Goal: Navigation & Orientation: Find specific page/section

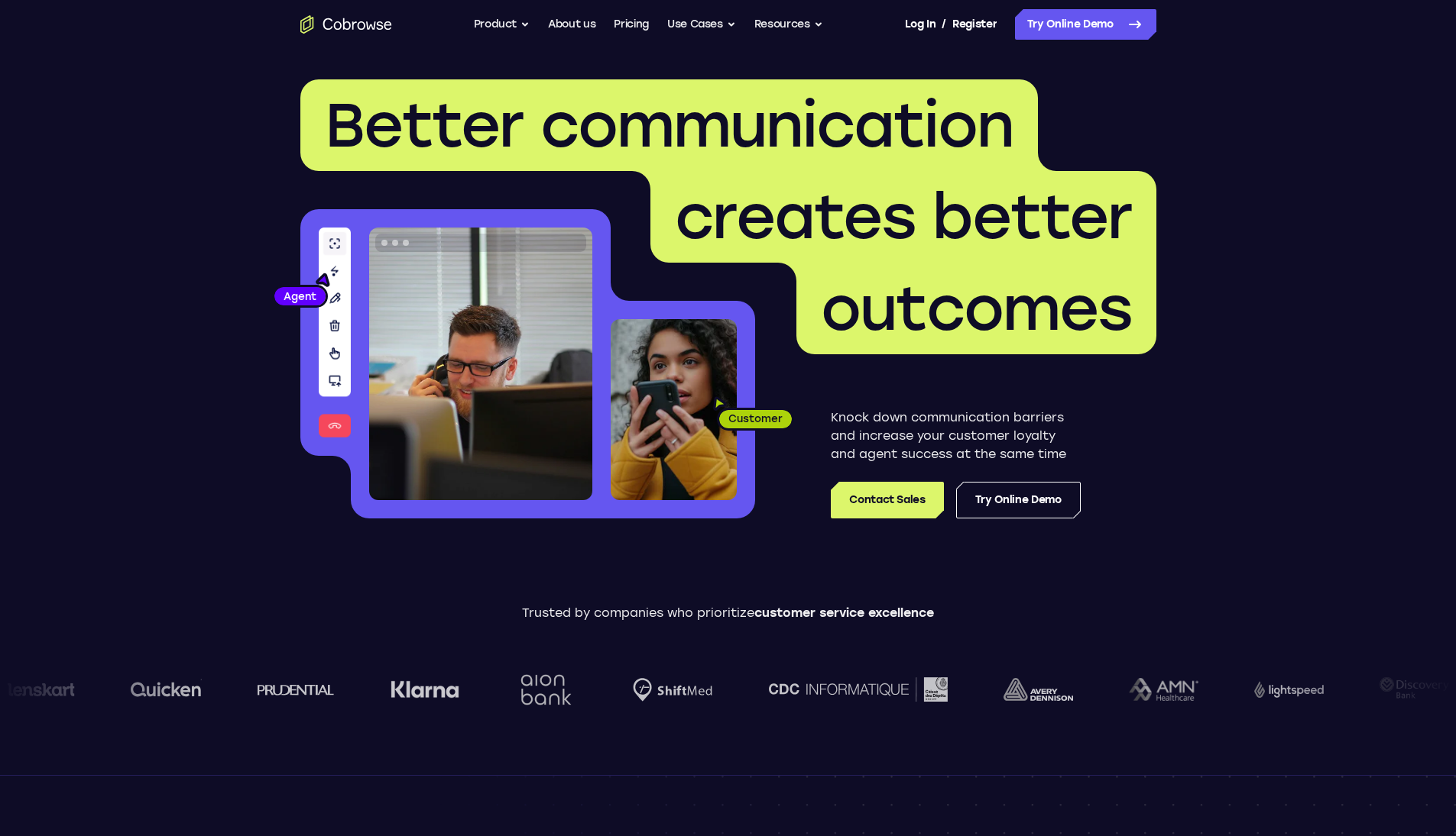
scroll to position [120, 0]
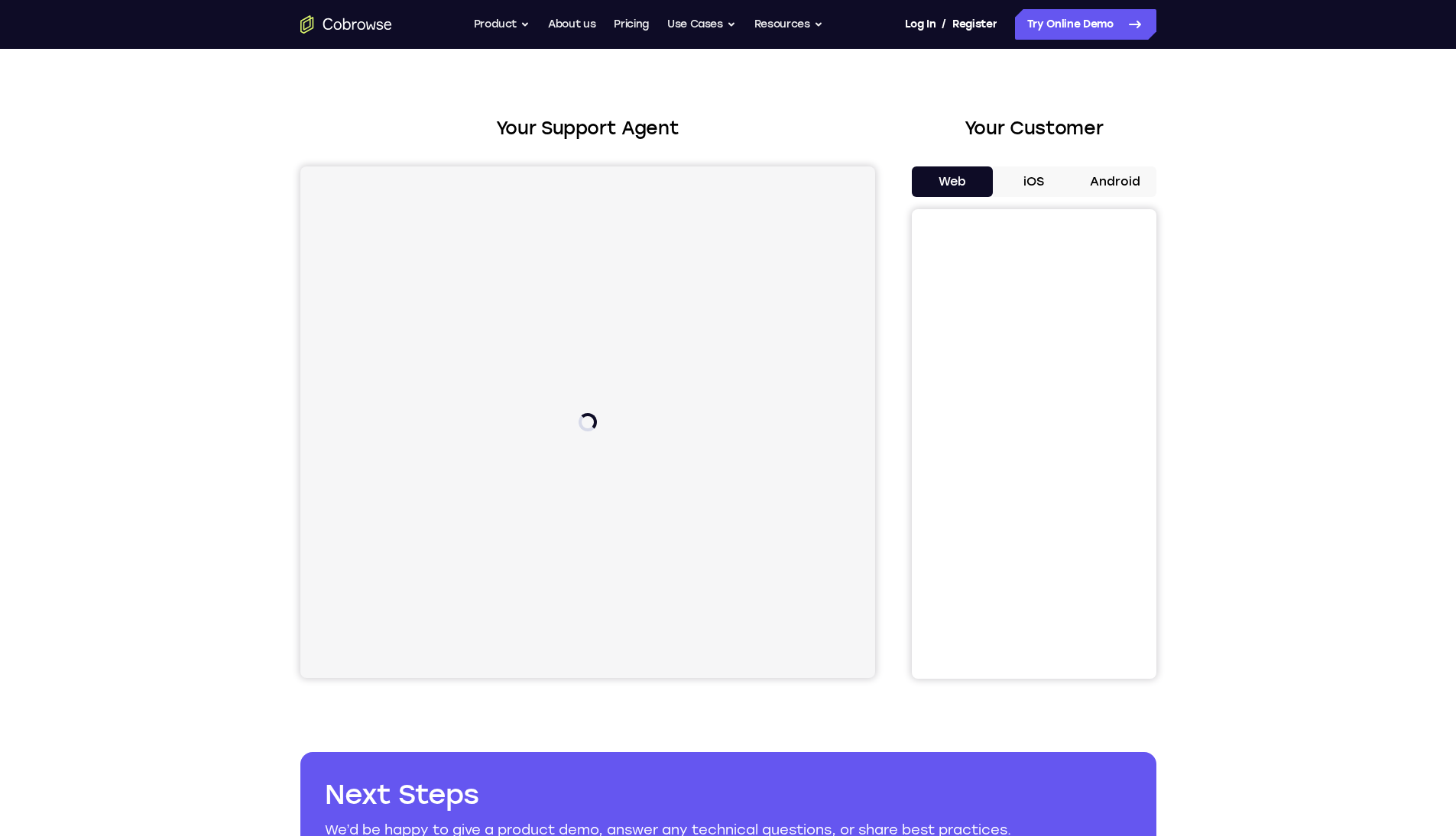
scroll to position [35, 0]
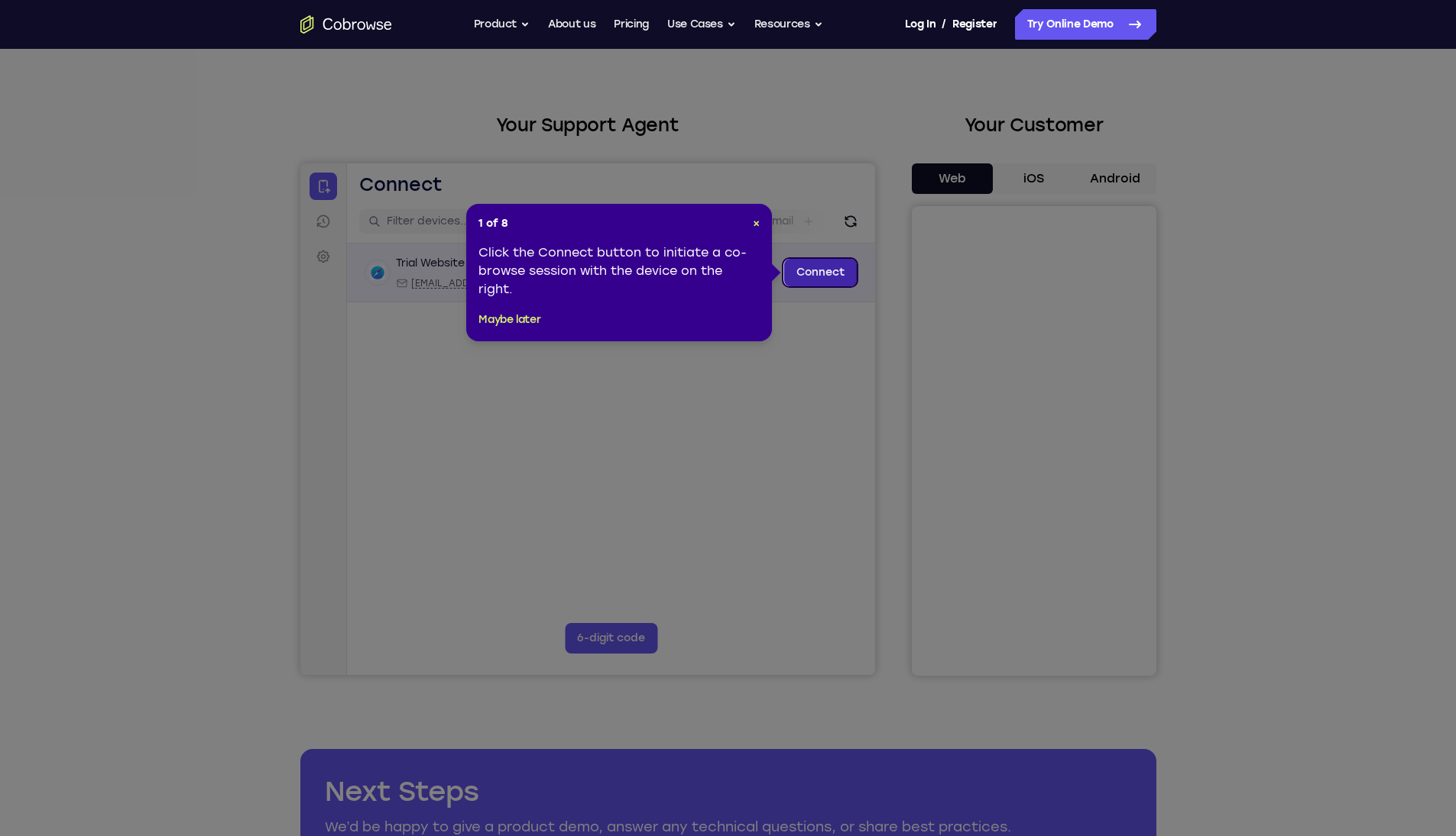
click at [803, 262] on link "Connect" at bounding box center [820, 272] width 73 height 28
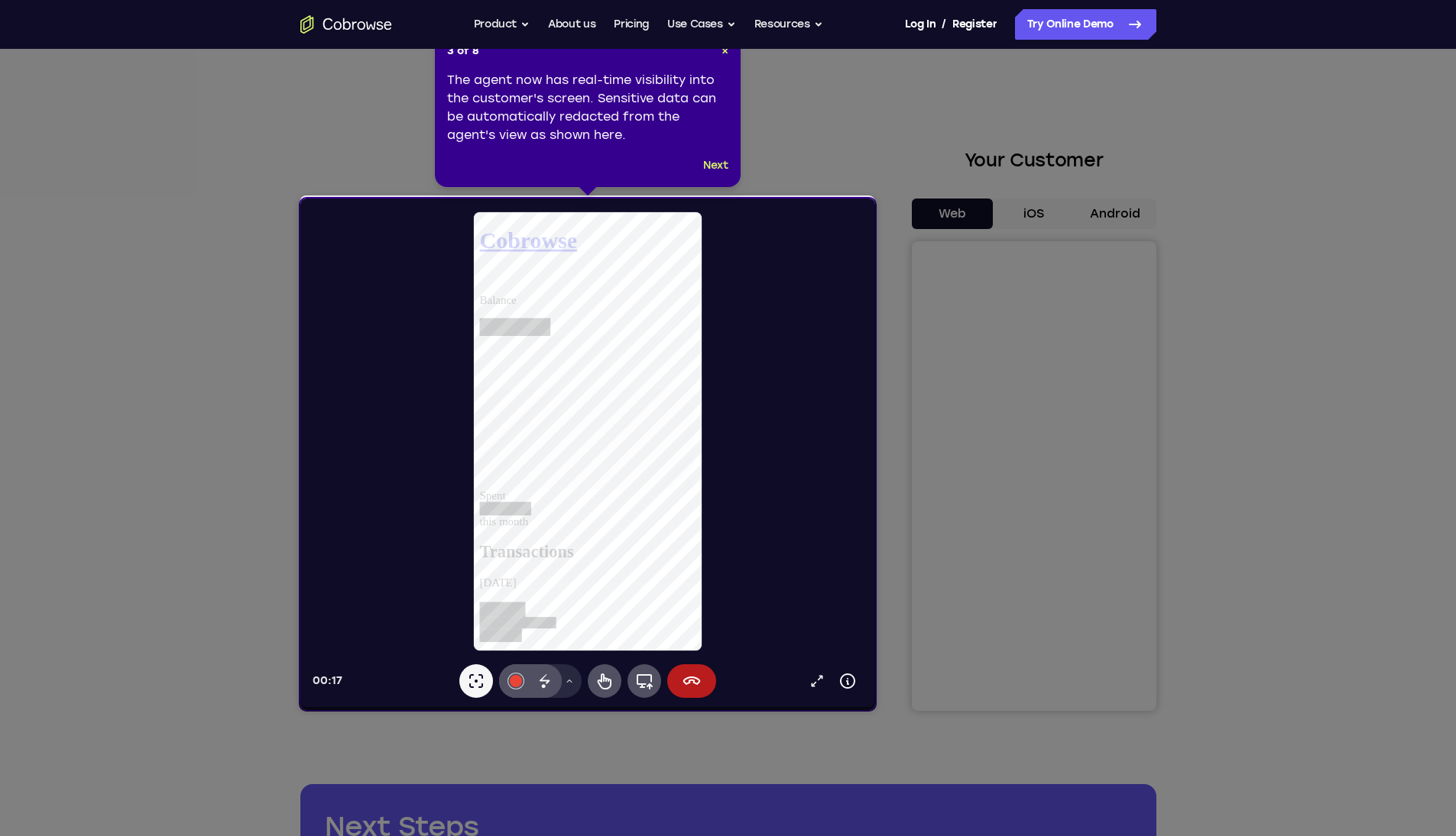
scroll to position [35, 0]
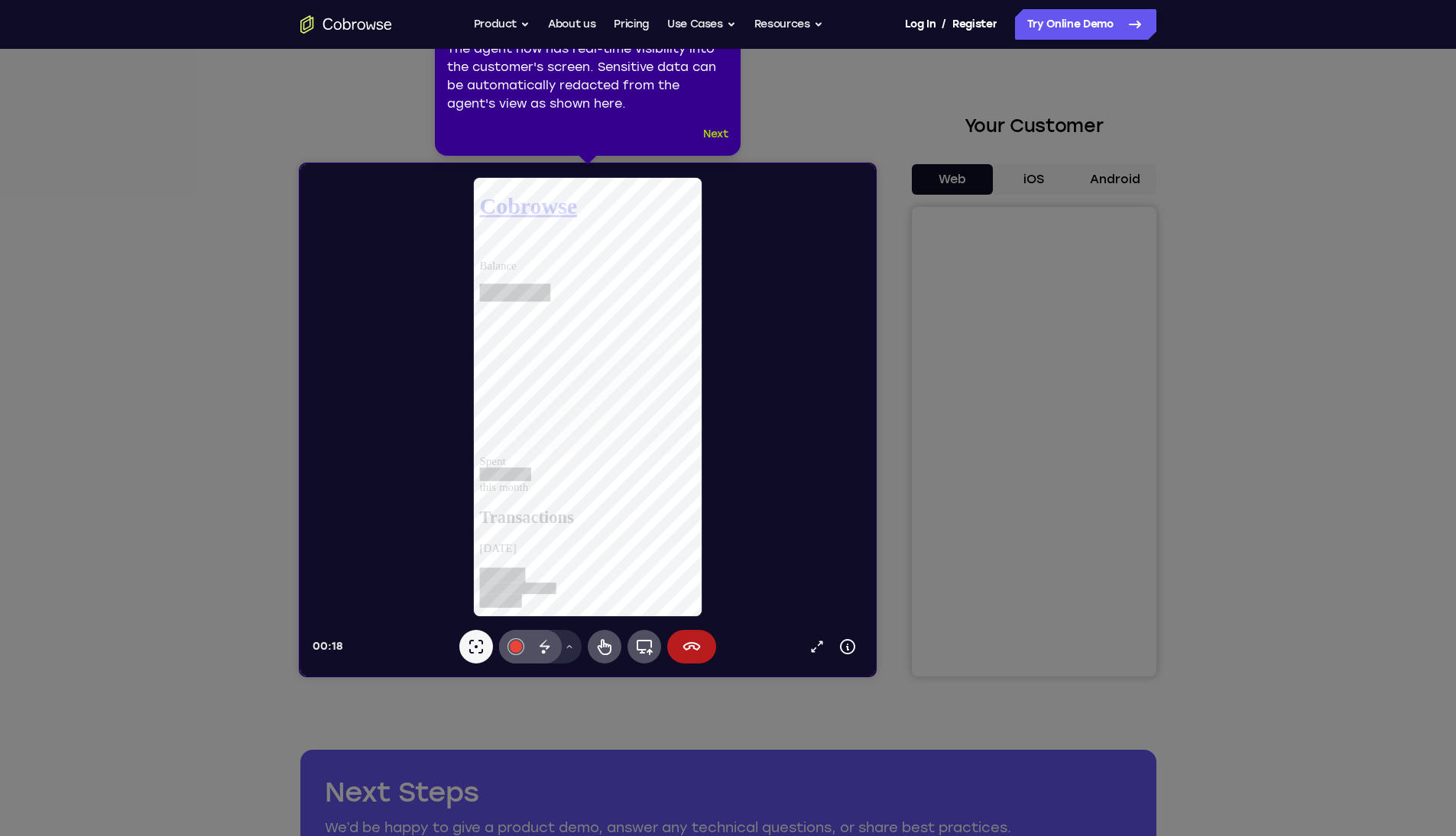
click at [716, 132] on button "Next" at bounding box center [716, 134] width 25 height 18
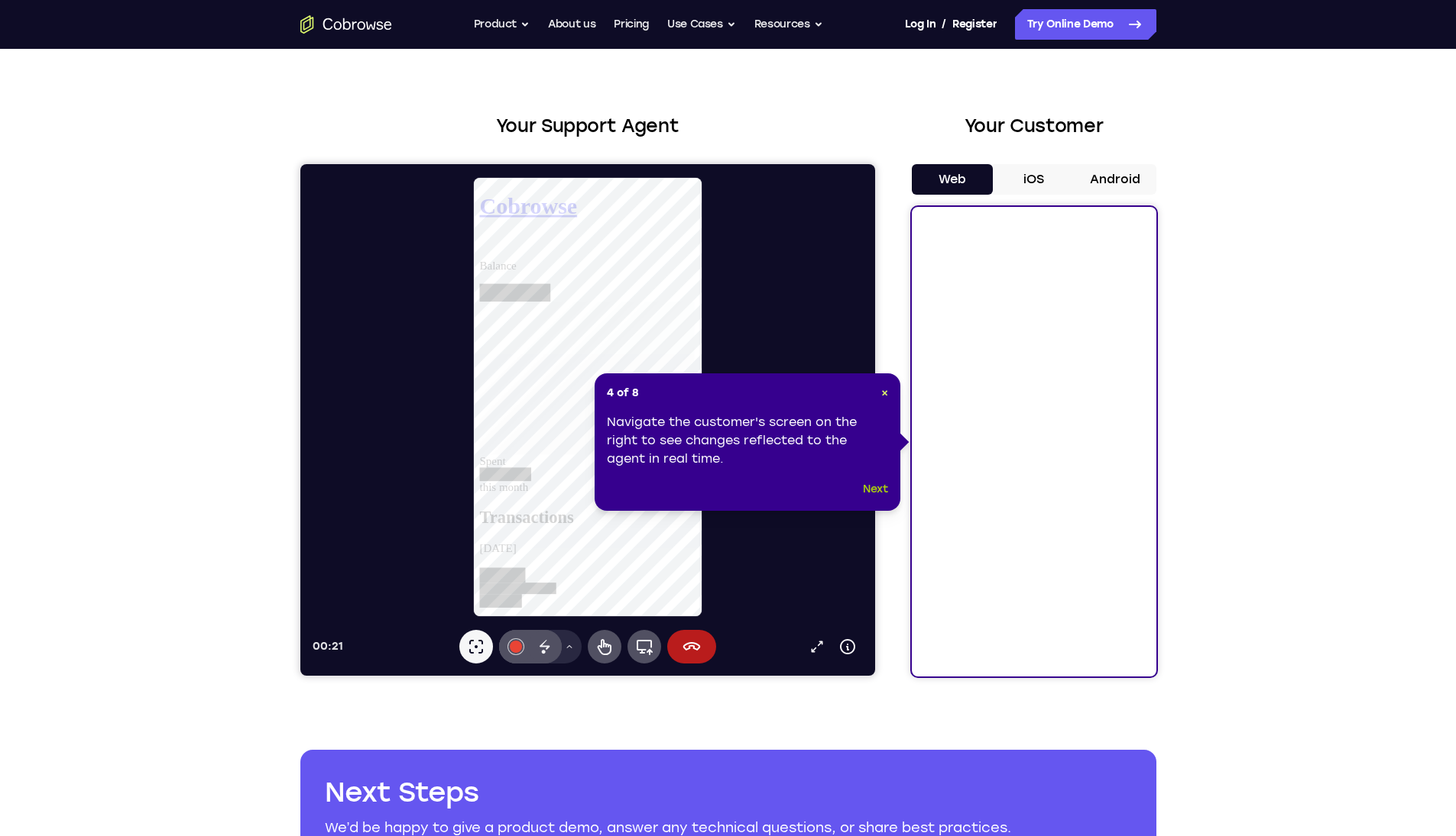
click at [879, 485] on button "Next" at bounding box center [875, 489] width 25 height 18
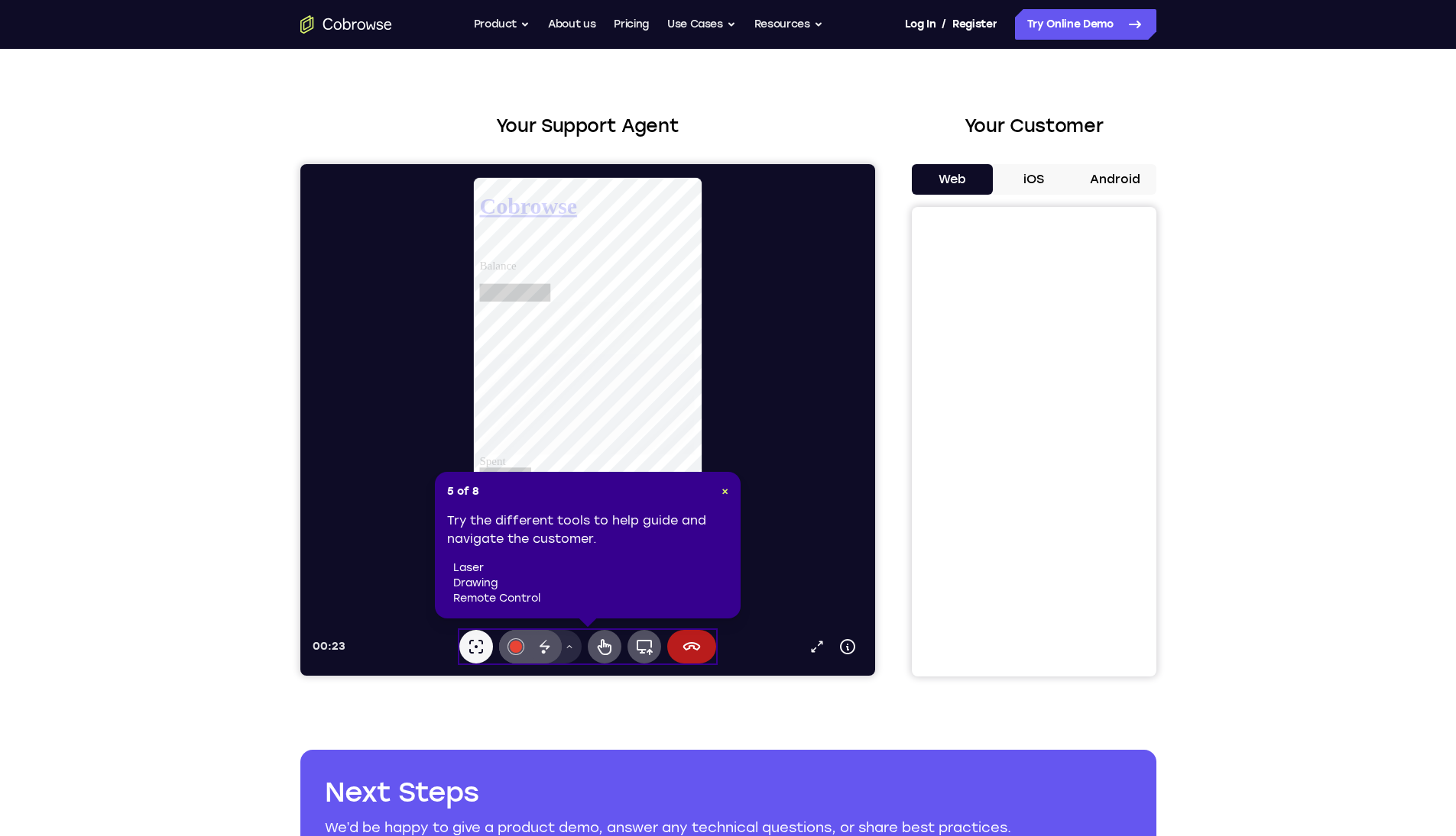
click at [732, 494] on div "5 of 8 × Try the different tools to help guide and navigate the customer. laser…" at bounding box center [587, 545] width 306 height 147
click at [729, 494] on div "5 of 8 × Try the different tools to help guide and navigate the customer. laser…" at bounding box center [587, 545] width 306 height 147
drag, startPoint x: 725, startPoint y: 494, endPoint x: 427, endPoint y: 330, distance: 340.1
click at [725, 494] on span "×" at bounding box center [724, 492] width 7 height 13
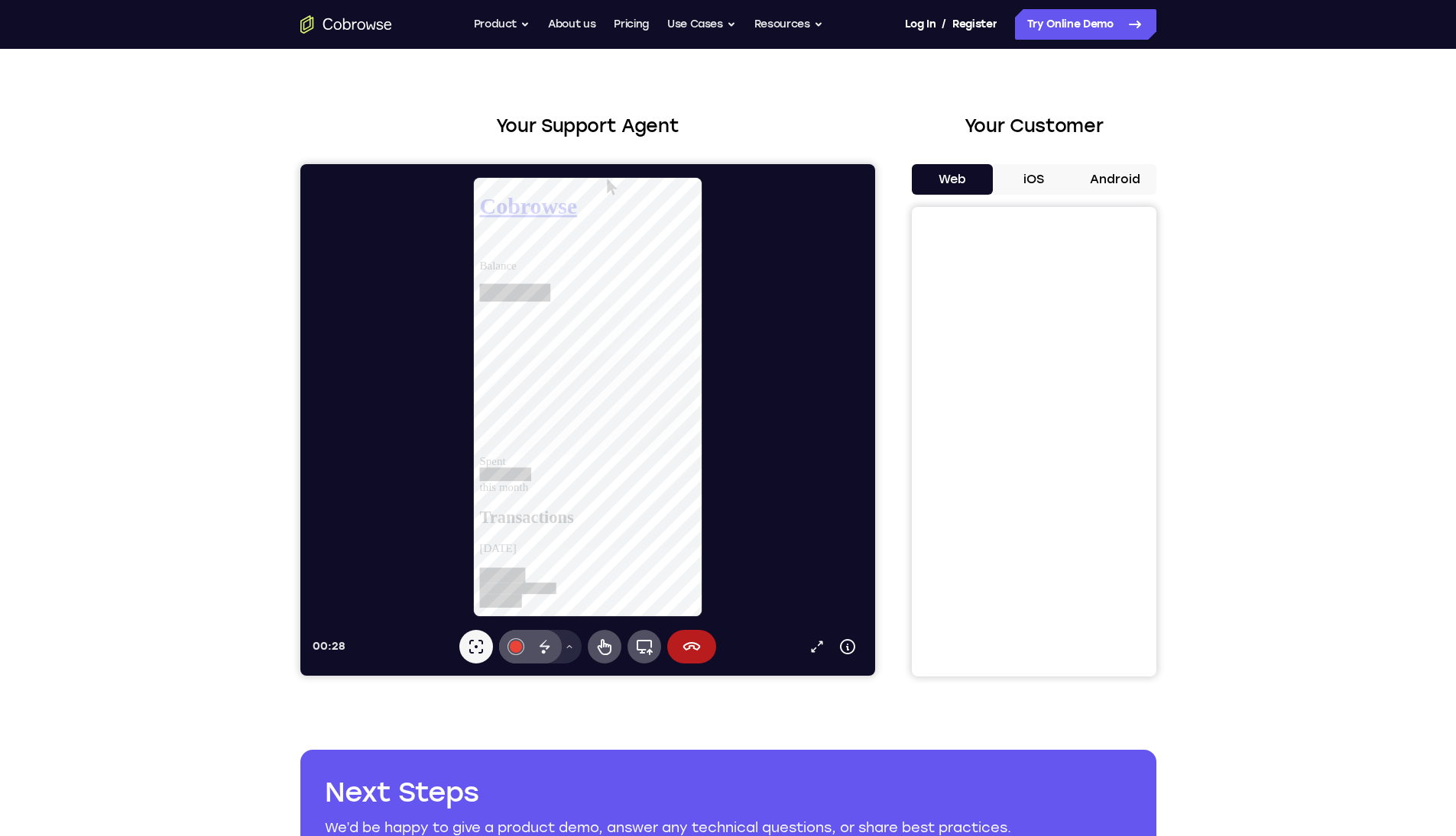
click at [1048, 175] on button "iOS" at bounding box center [1033, 179] width 82 height 31
click at [570, 648] on icon at bounding box center [569, 646] width 6 height 3
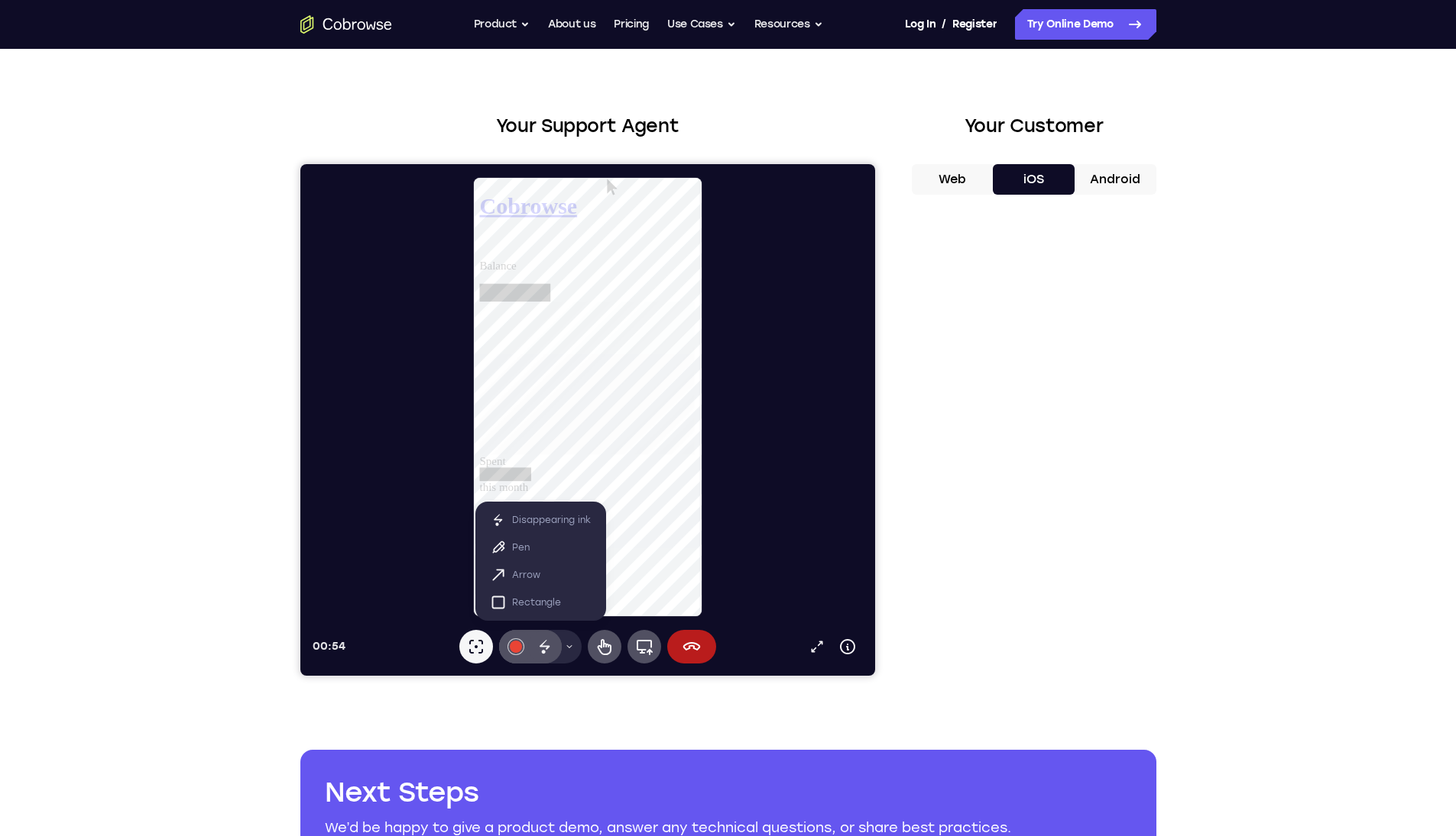
click at [979, 197] on div "Web iOS Android" at bounding box center [1033, 420] width 245 height 513
click at [946, 186] on button "Web" at bounding box center [951, 179] width 82 height 31
click at [832, 370] on div at bounding box center [593, 397] width 562 height 441
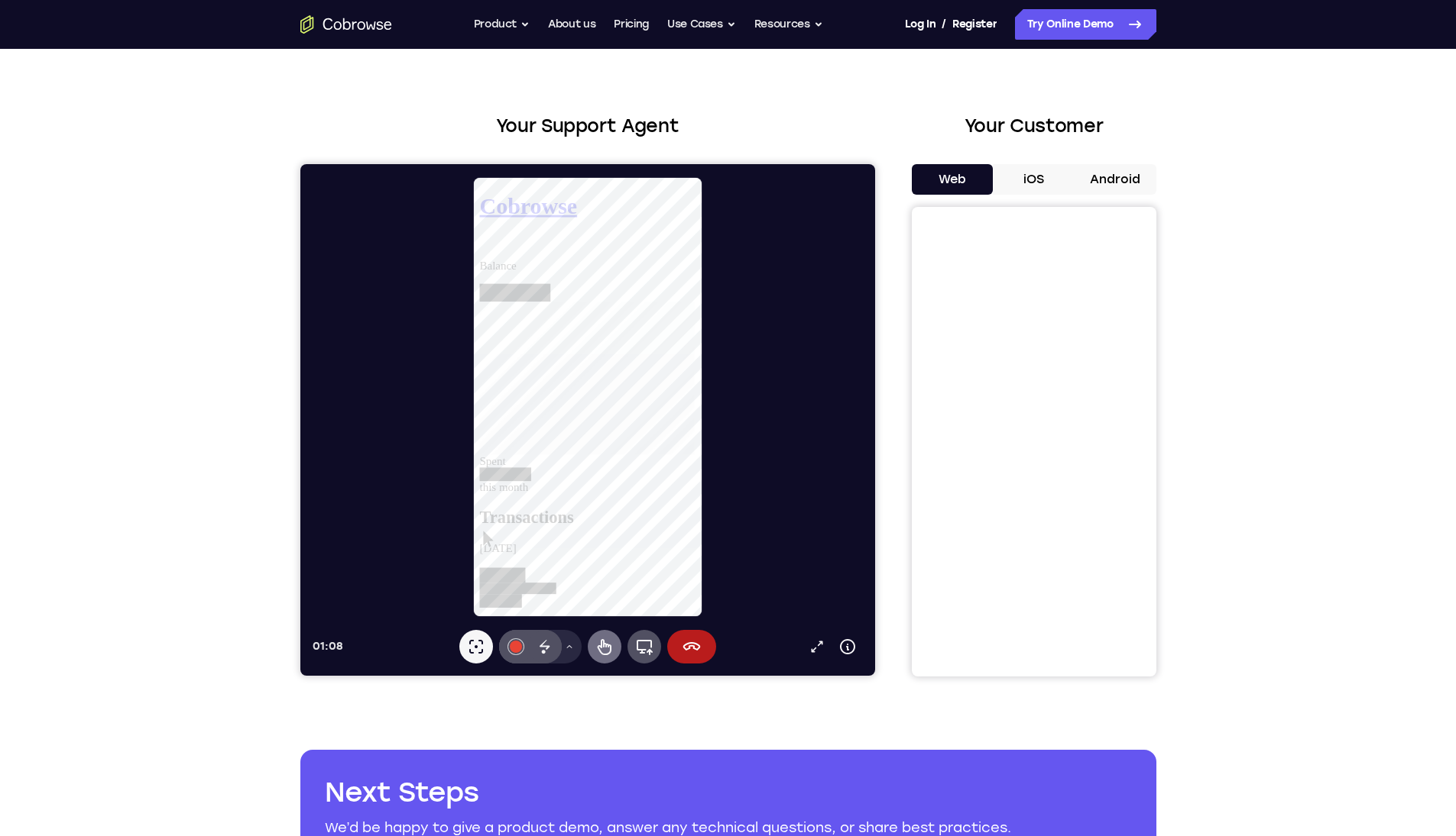
click at [599, 648] on icon at bounding box center [603, 646] width 18 height 18
click at [652, 652] on button "Full device" at bounding box center [643, 646] width 34 height 34
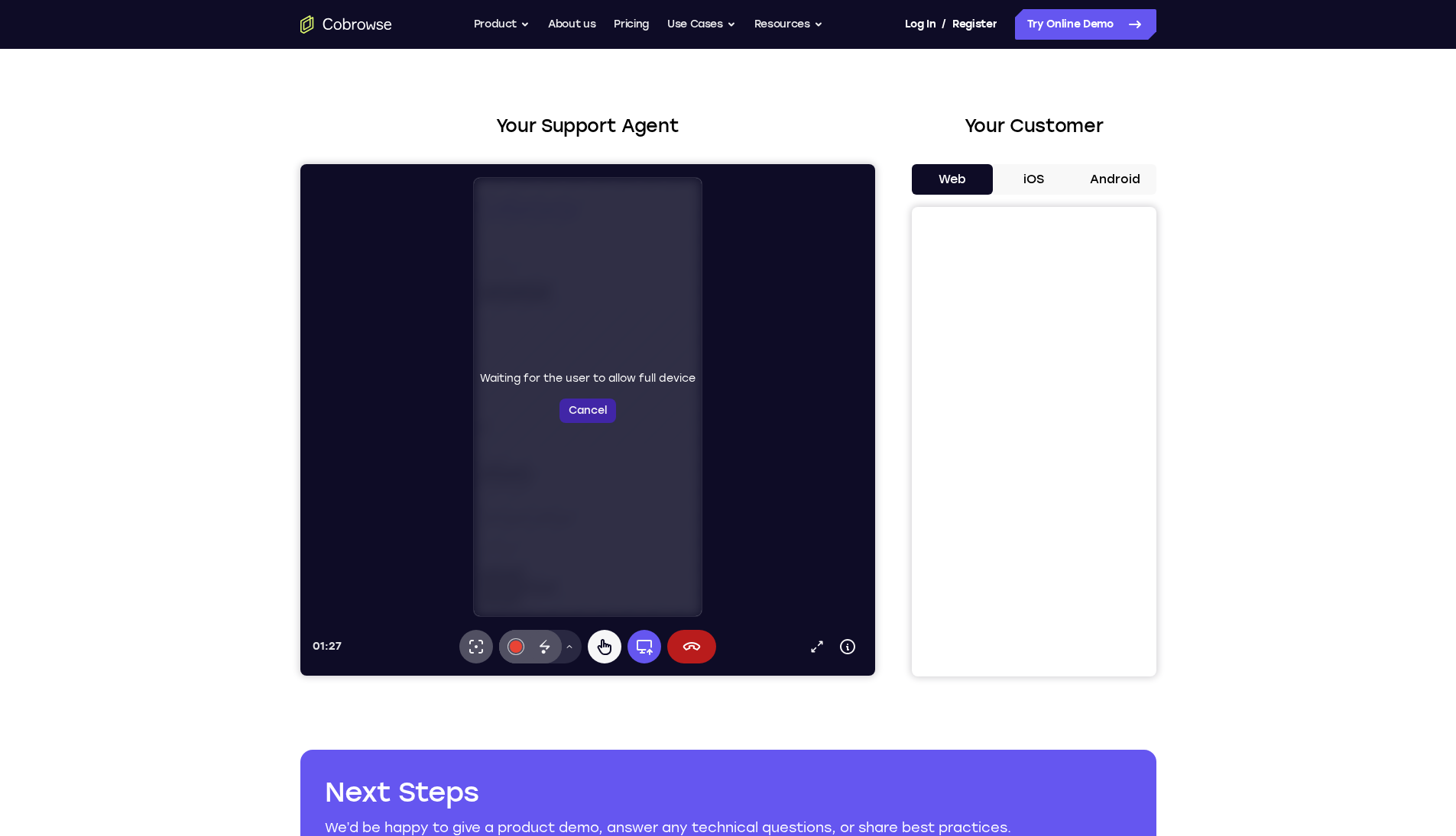
click at [580, 423] on button "Cancel" at bounding box center [586, 410] width 57 height 24
click at [595, 421] on button "Cancel" at bounding box center [586, 410] width 57 height 24
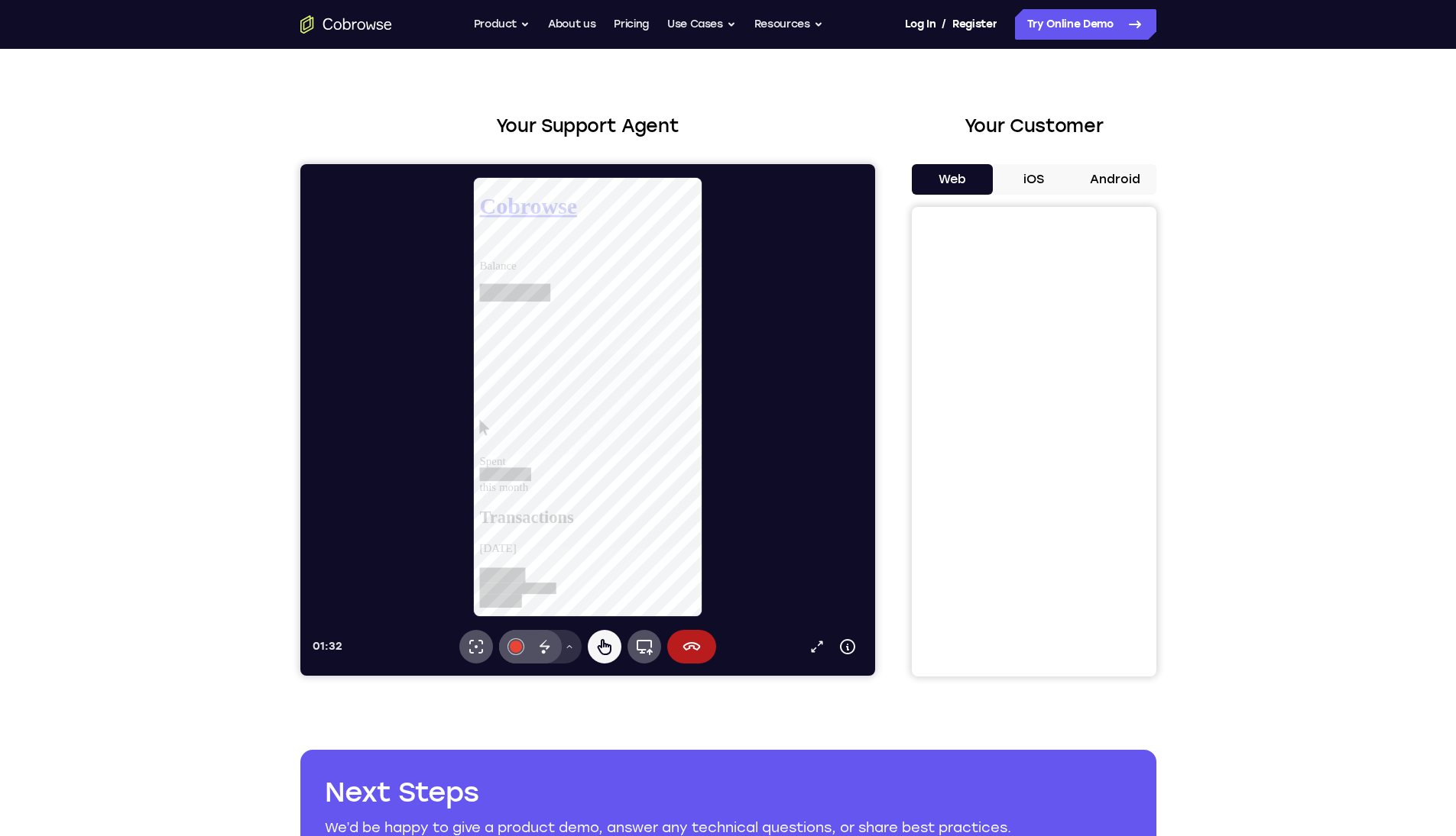
click at [569, 647] on icon at bounding box center [569, 647] width 10 height 10
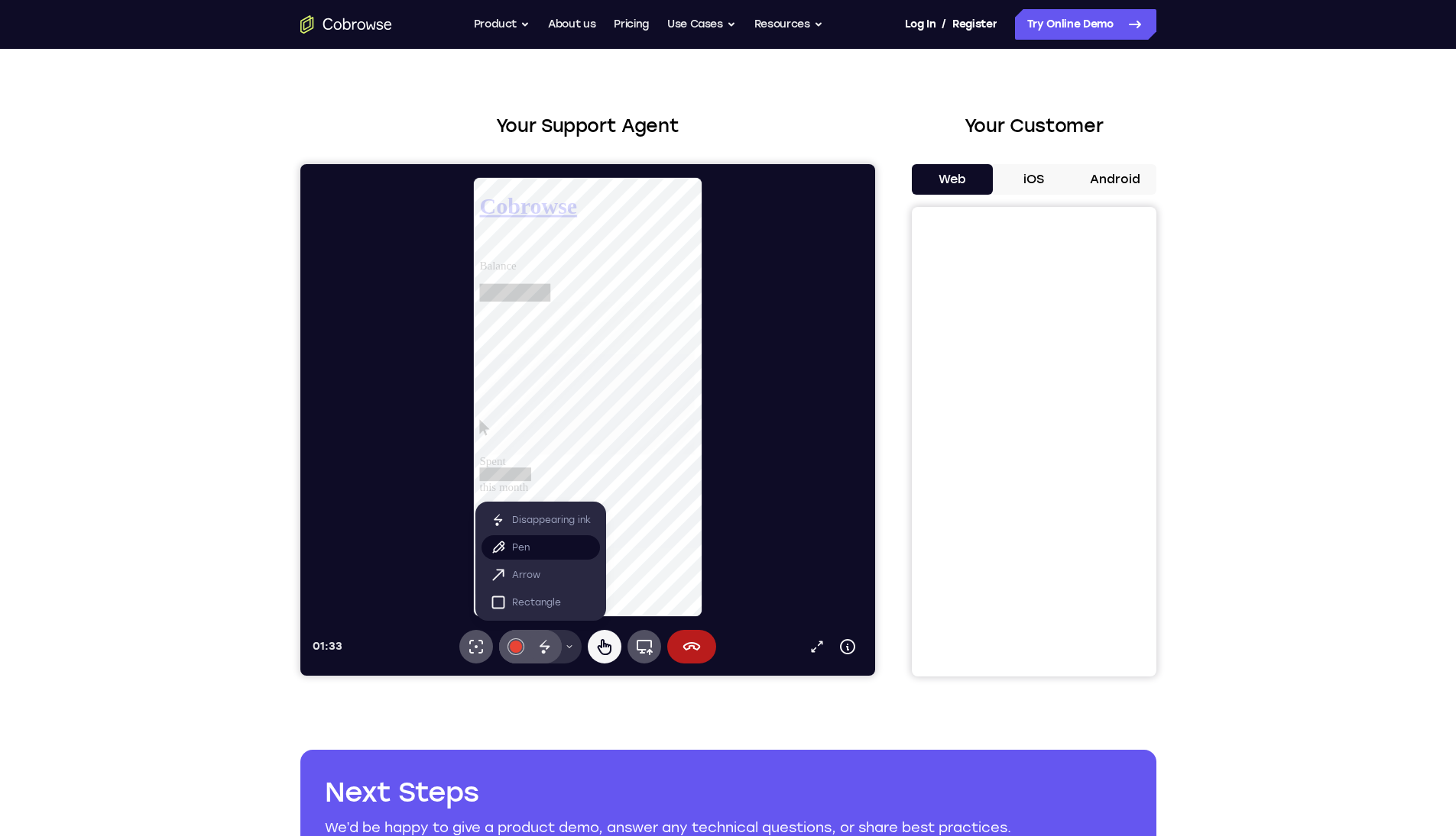
click at [509, 546] on button "Pen" at bounding box center [539, 546] width 118 height 24
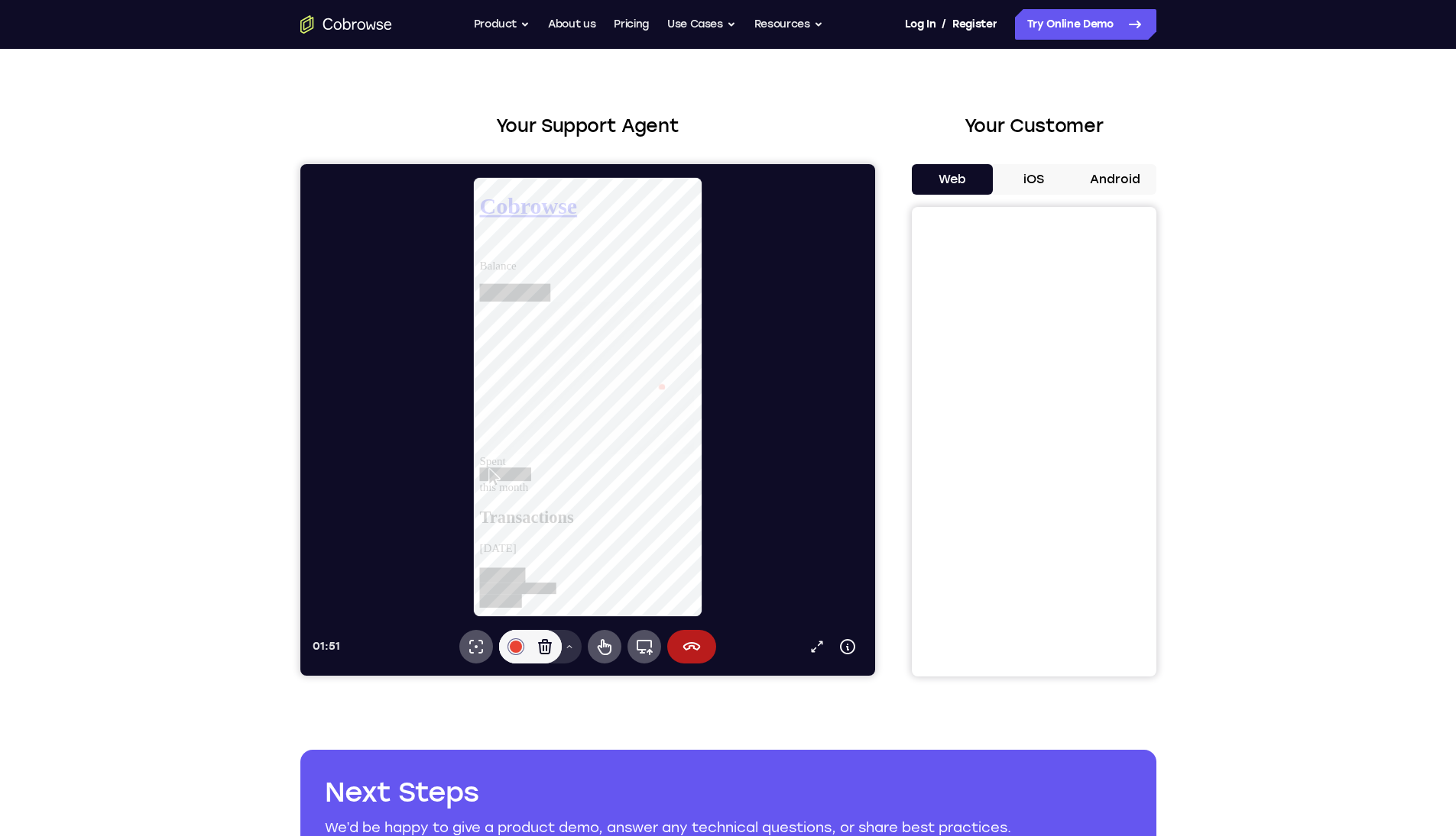
click at [568, 646] on icon at bounding box center [569, 646] width 6 height 3
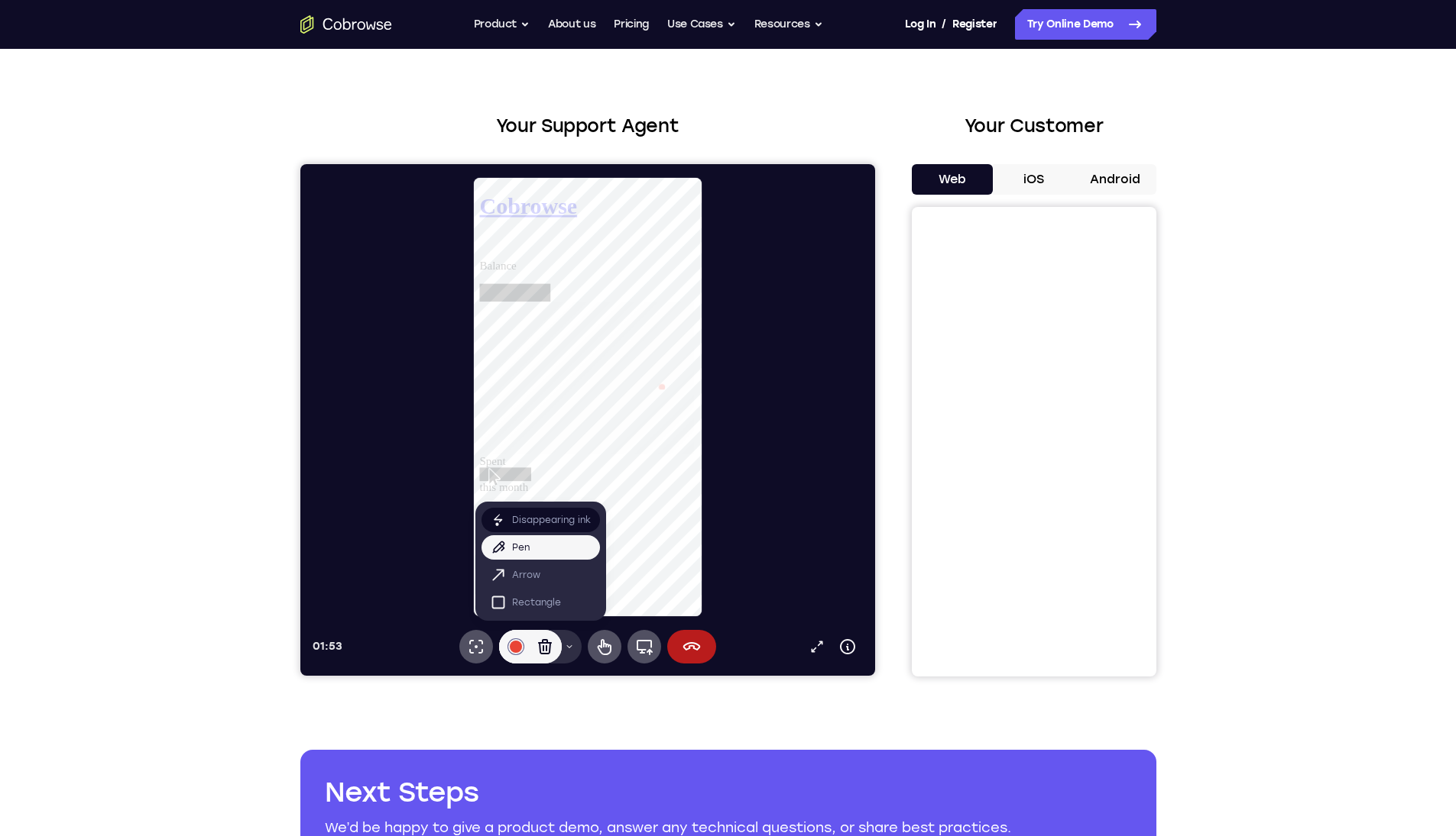
click at [559, 522] on p "Disappearing ink" at bounding box center [551, 521] width 79 height 15
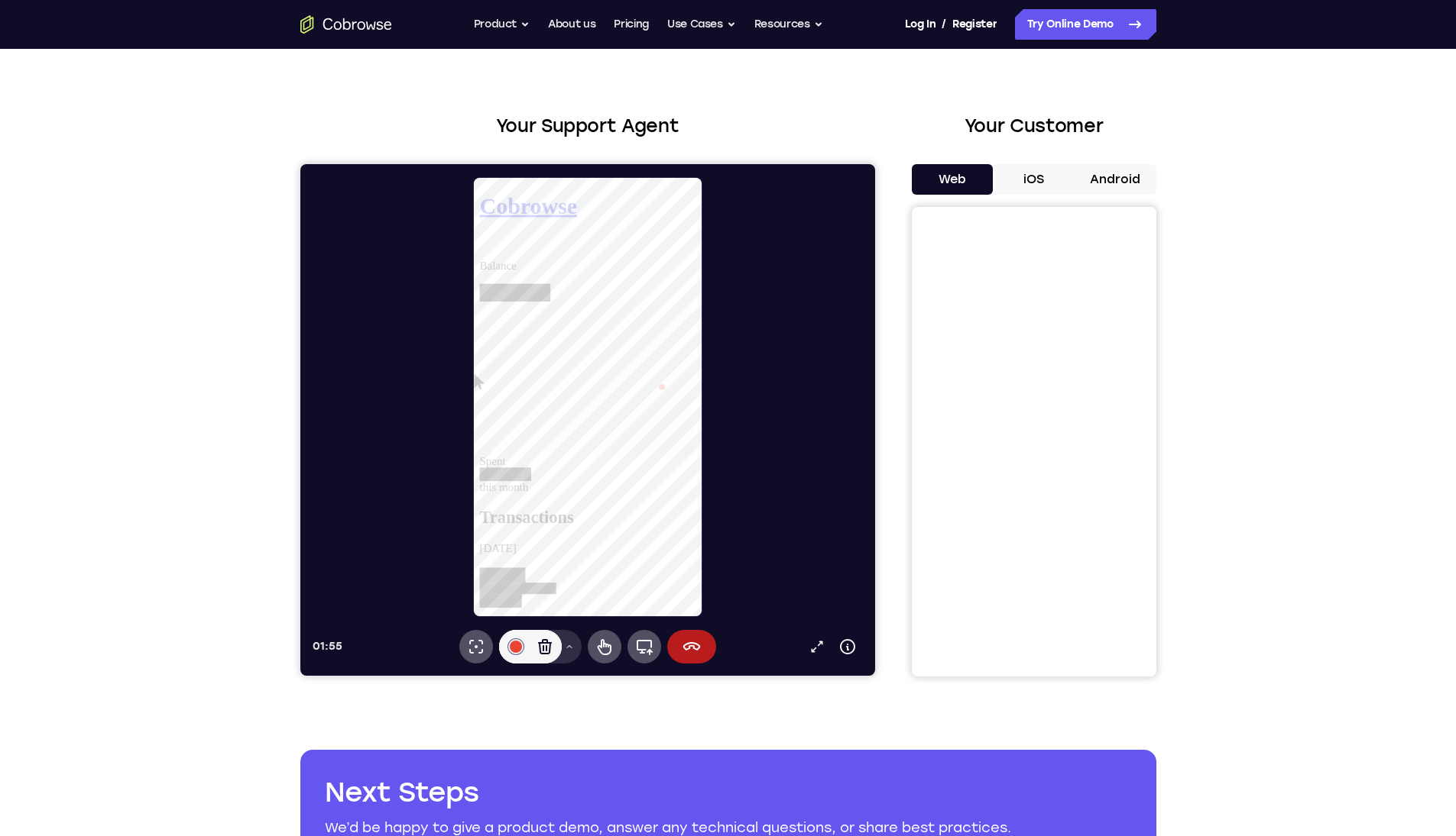
click at [566, 658] on button "Drawing tools menu" at bounding box center [568, 646] width 24 height 34
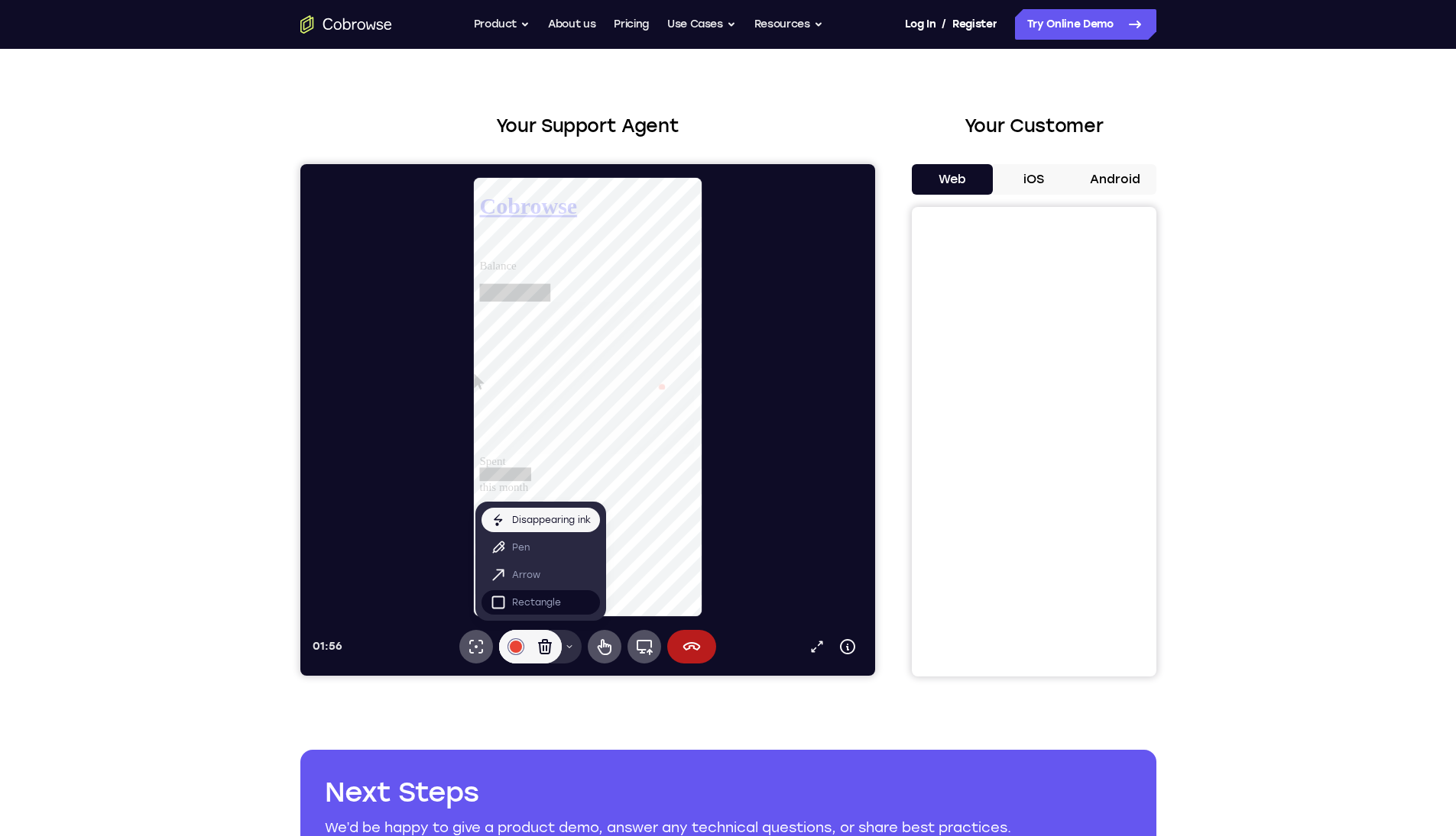
click at [528, 599] on p "Rectangle" at bounding box center [535, 603] width 49 height 15
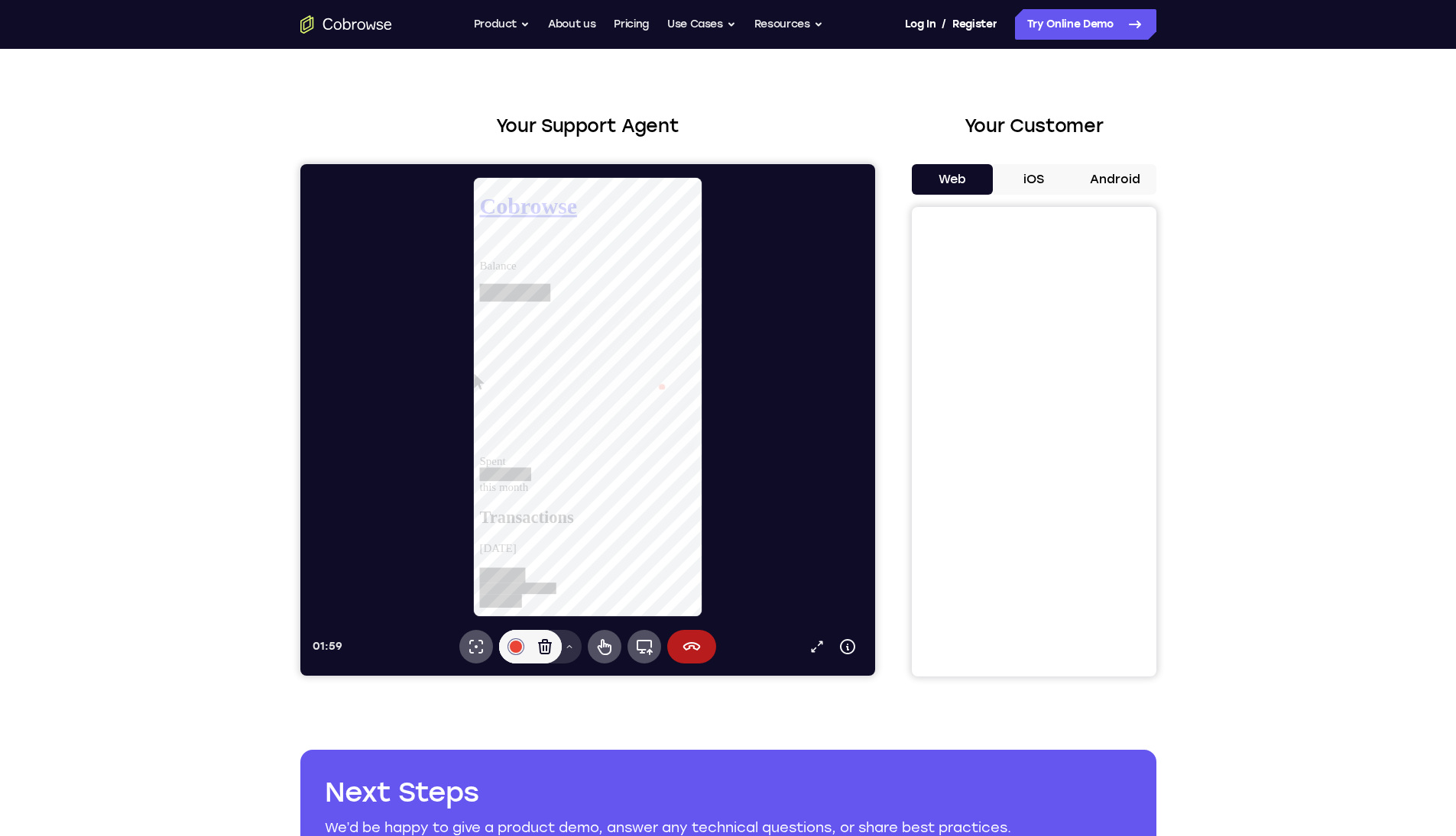
click at [576, 649] on button "Drawing tools menu" at bounding box center [568, 646] width 24 height 34
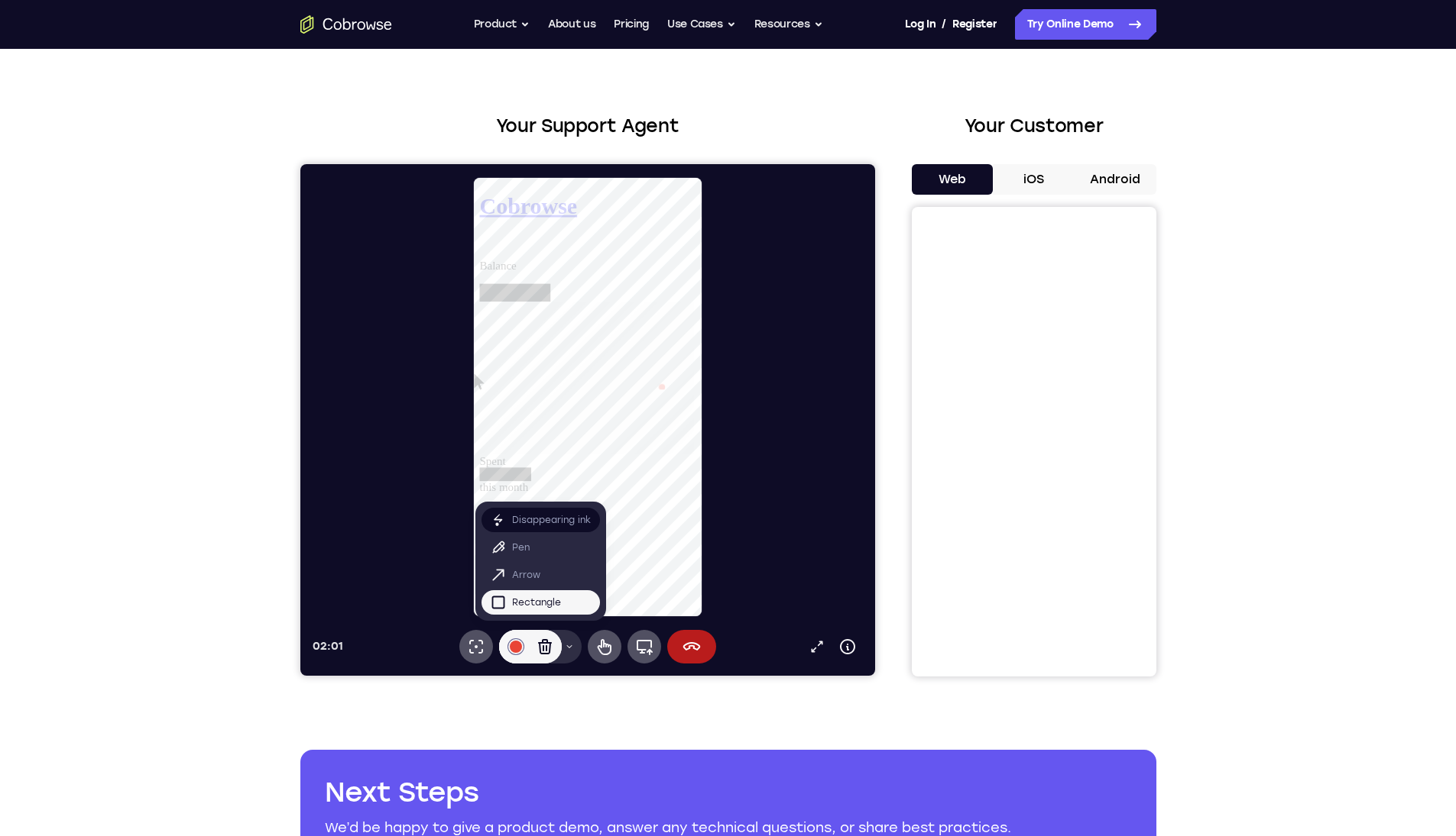
click at [519, 513] on p "Disappearing ink" at bounding box center [551, 521] width 79 height 15
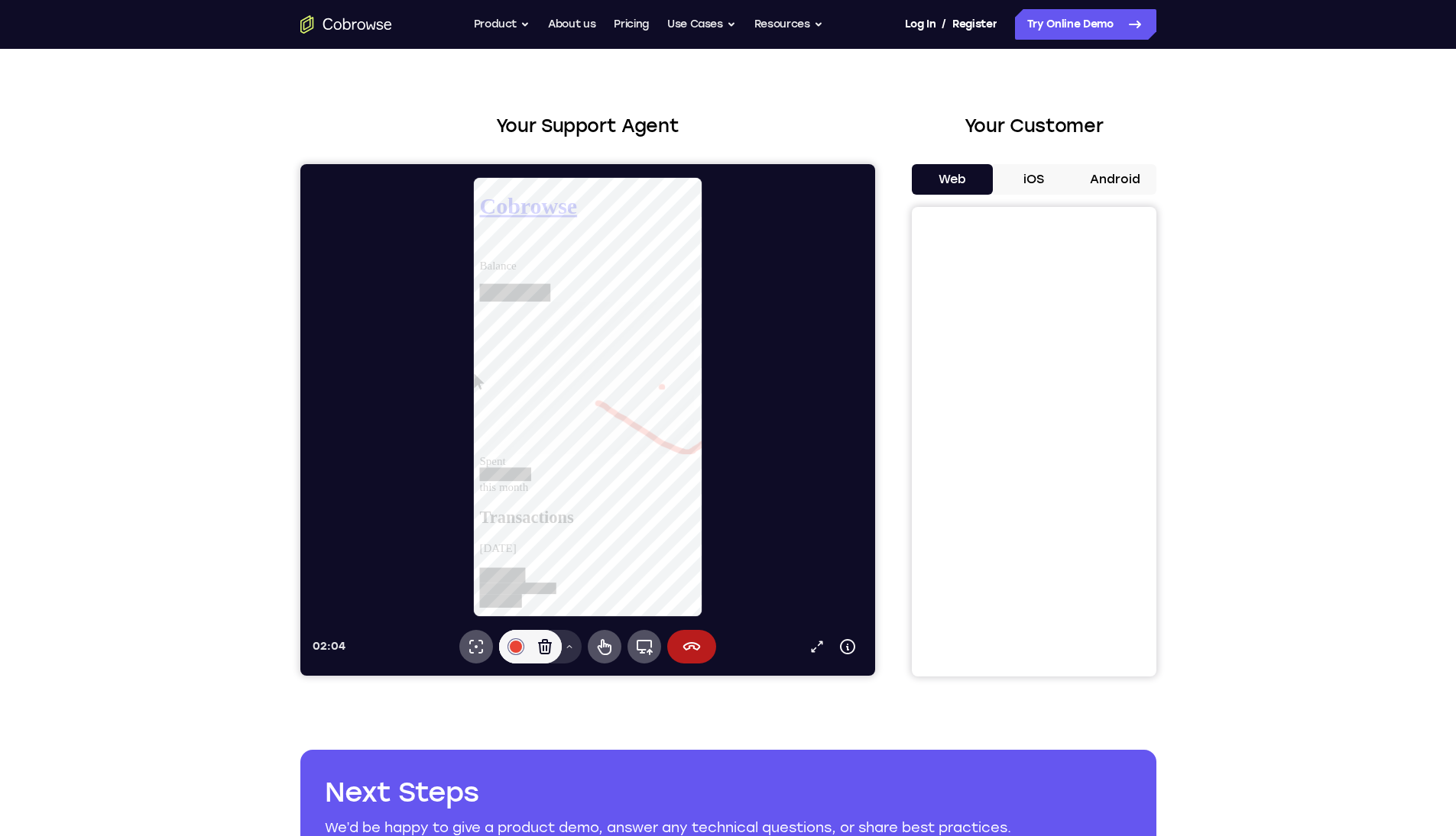
click at [566, 644] on icon at bounding box center [569, 647] width 10 height 10
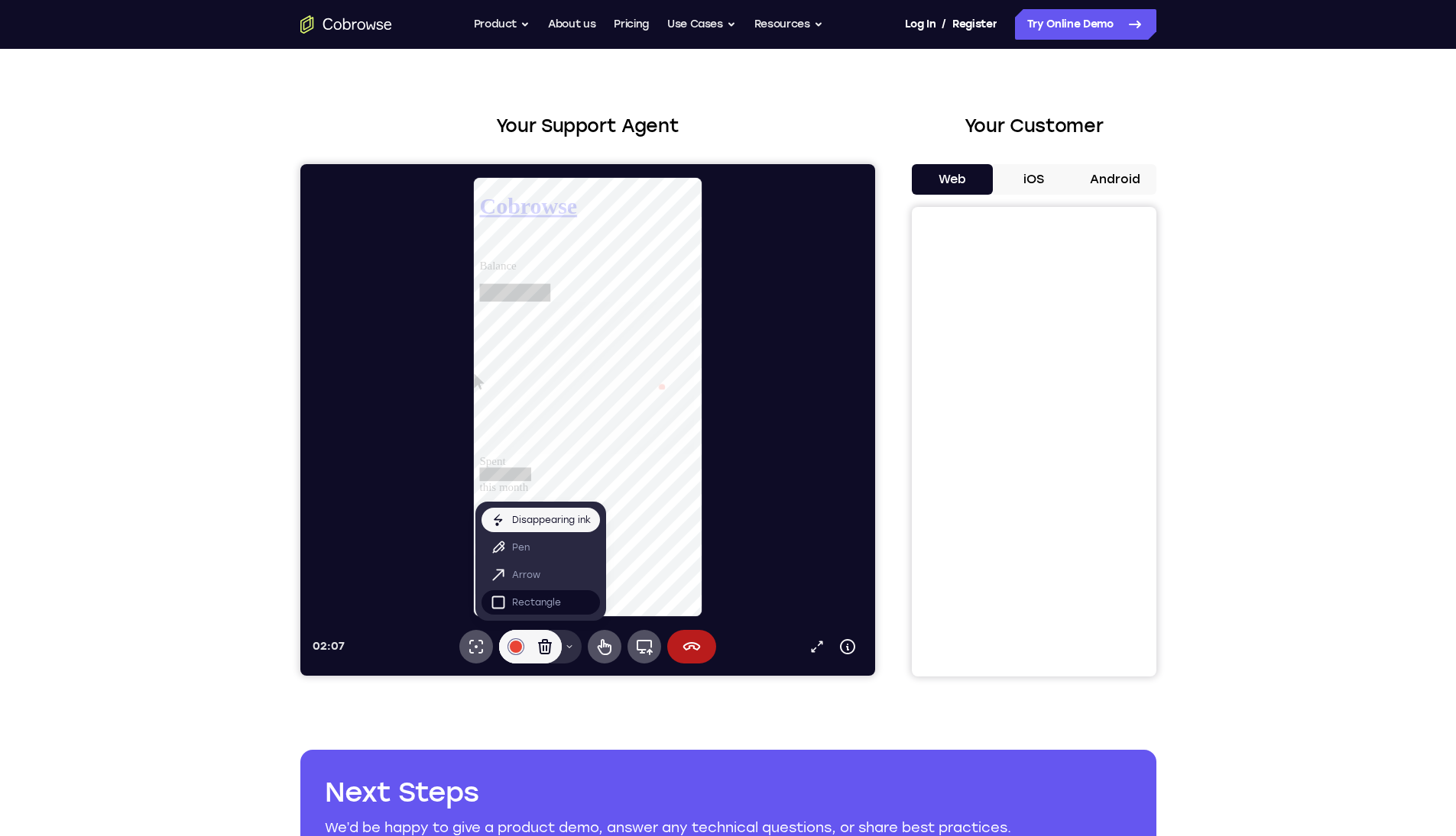
click at [530, 604] on p "Rectangle" at bounding box center [535, 603] width 49 height 15
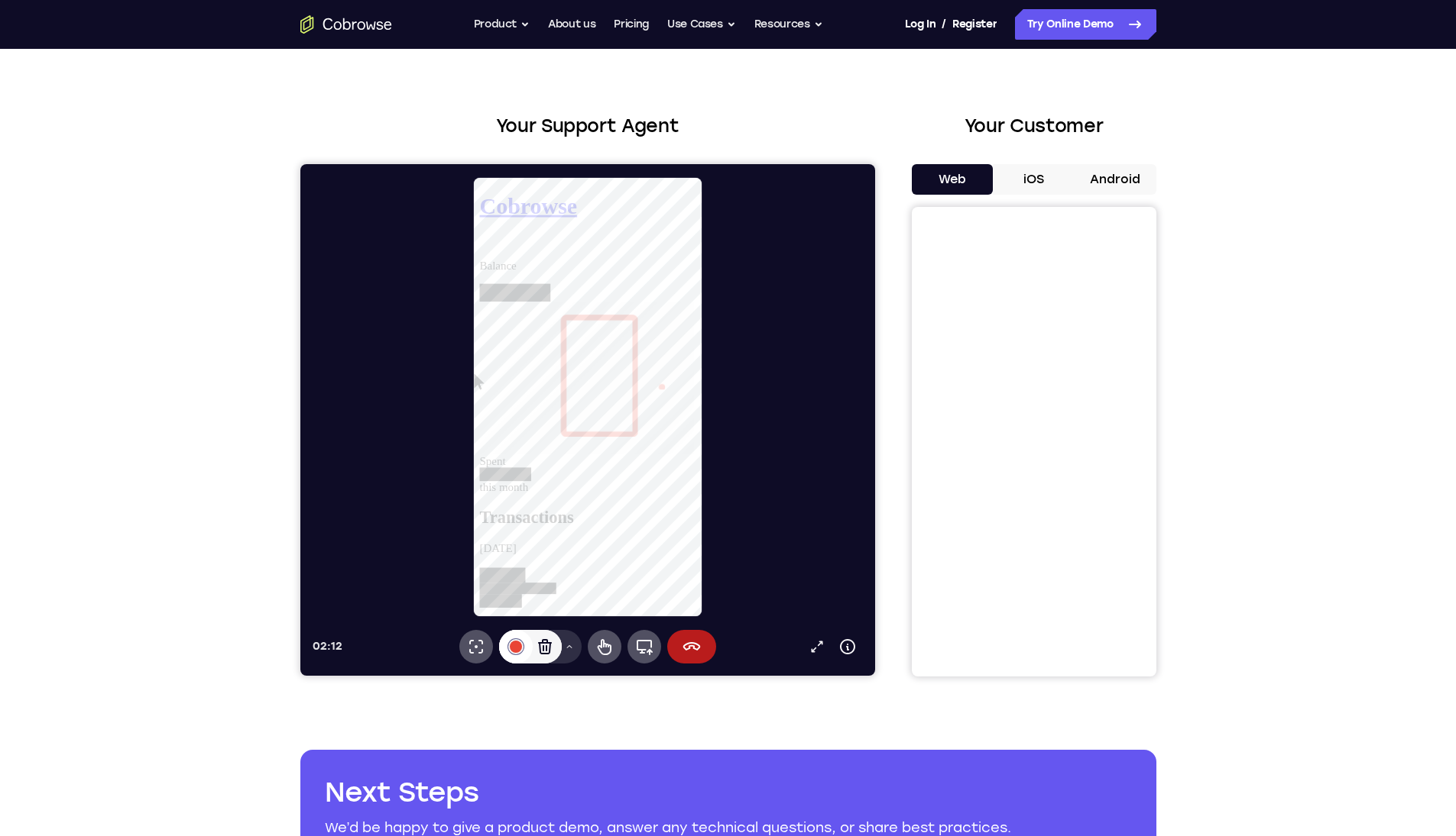
click at [513, 648] on div at bounding box center [515, 646] width 12 height 12
click at [599, 644] on icon at bounding box center [603, 646] width 18 height 18
click at [501, 314] on div "Spent this month" at bounding box center [596, 412] width 232 height 205
click at [1036, 182] on button "iOS" at bounding box center [1033, 179] width 82 height 31
click at [970, 181] on button "Web" at bounding box center [951, 179] width 82 height 31
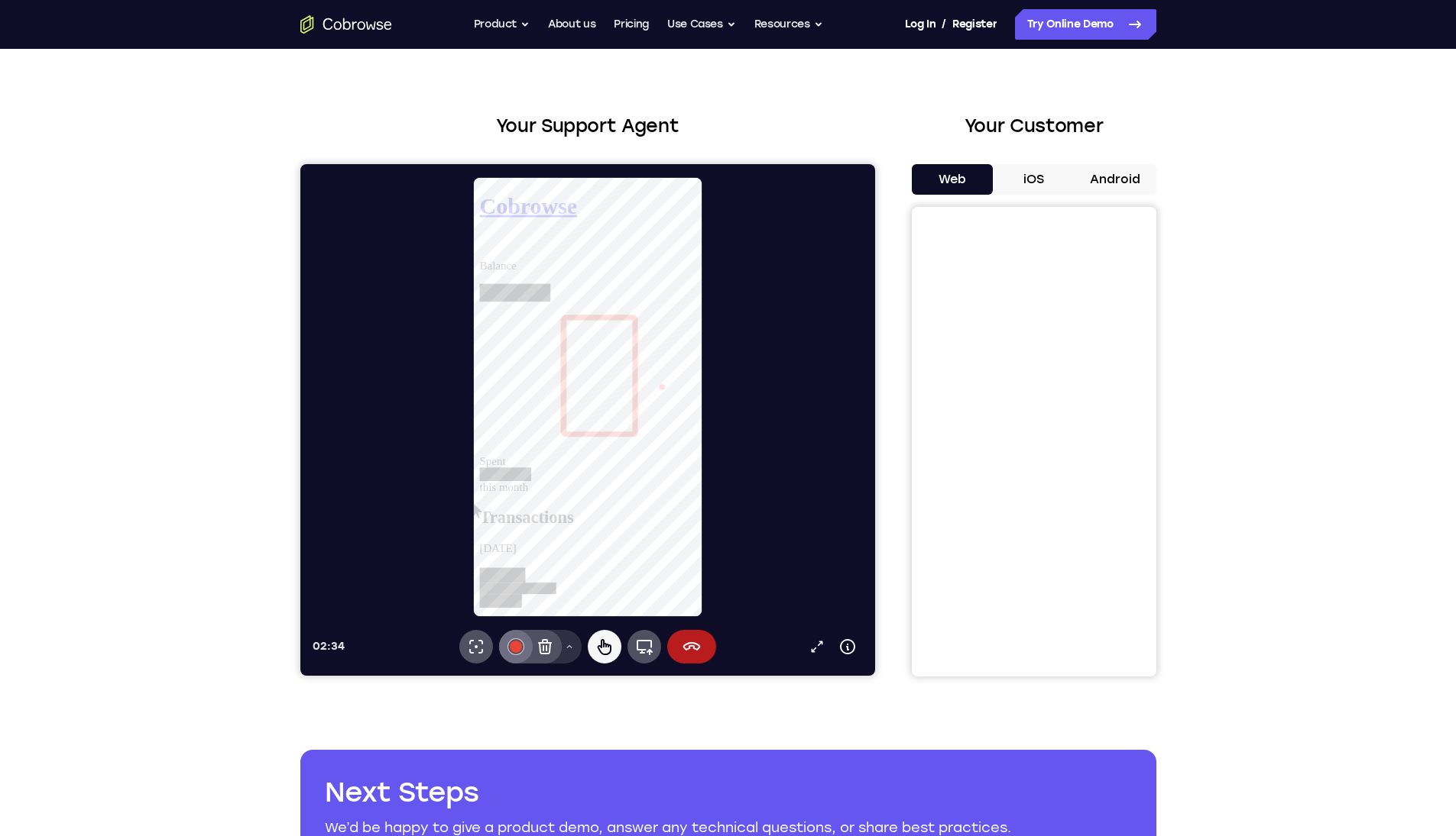
click at [501, 649] on button "#e94435" at bounding box center [514, 646] width 34 height 34
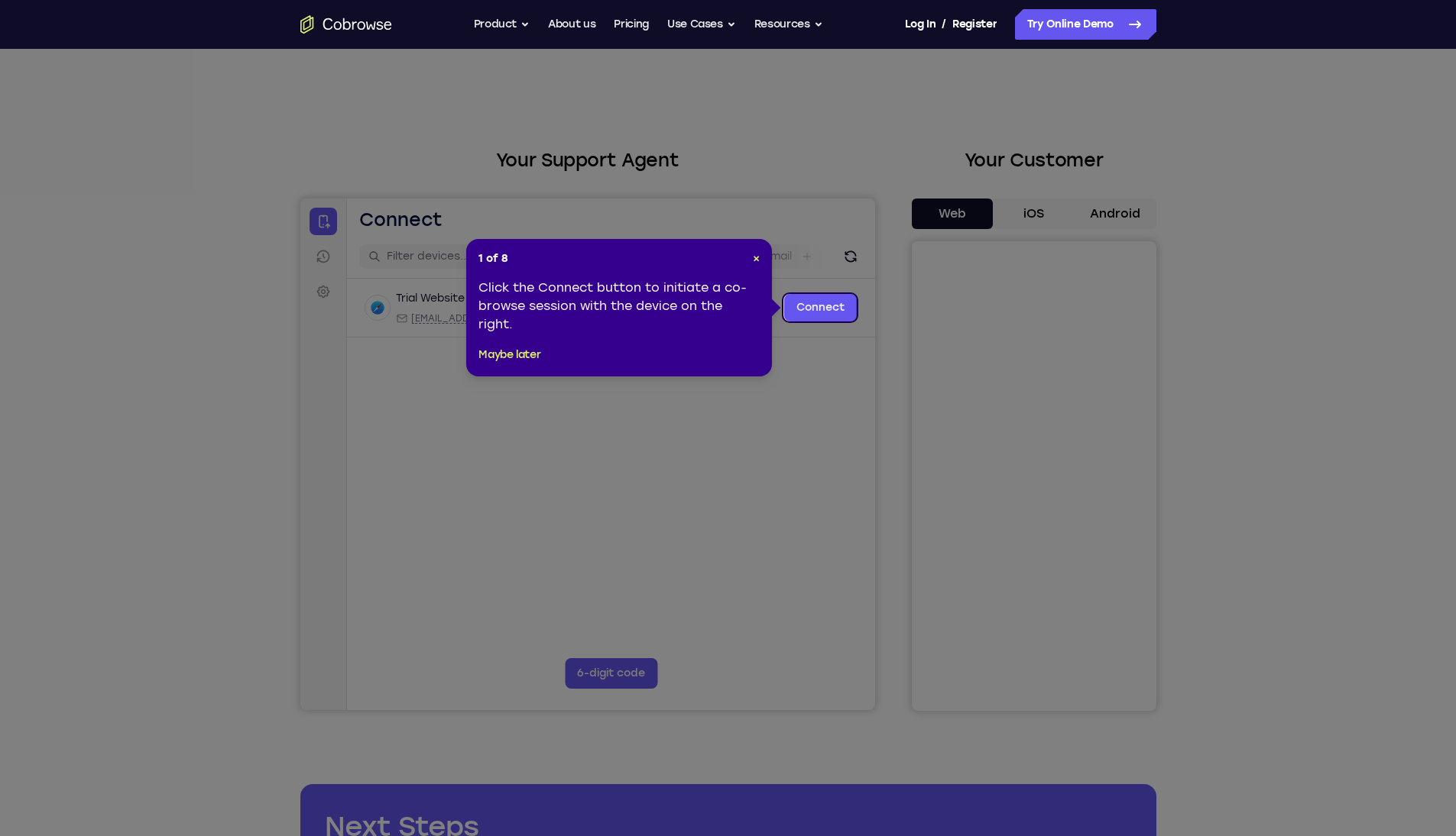
click at [731, 406] on icon at bounding box center [734, 418] width 1468 height 836
click at [754, 256] on span "×" at bounding box center [756, 259] width 7 height 13
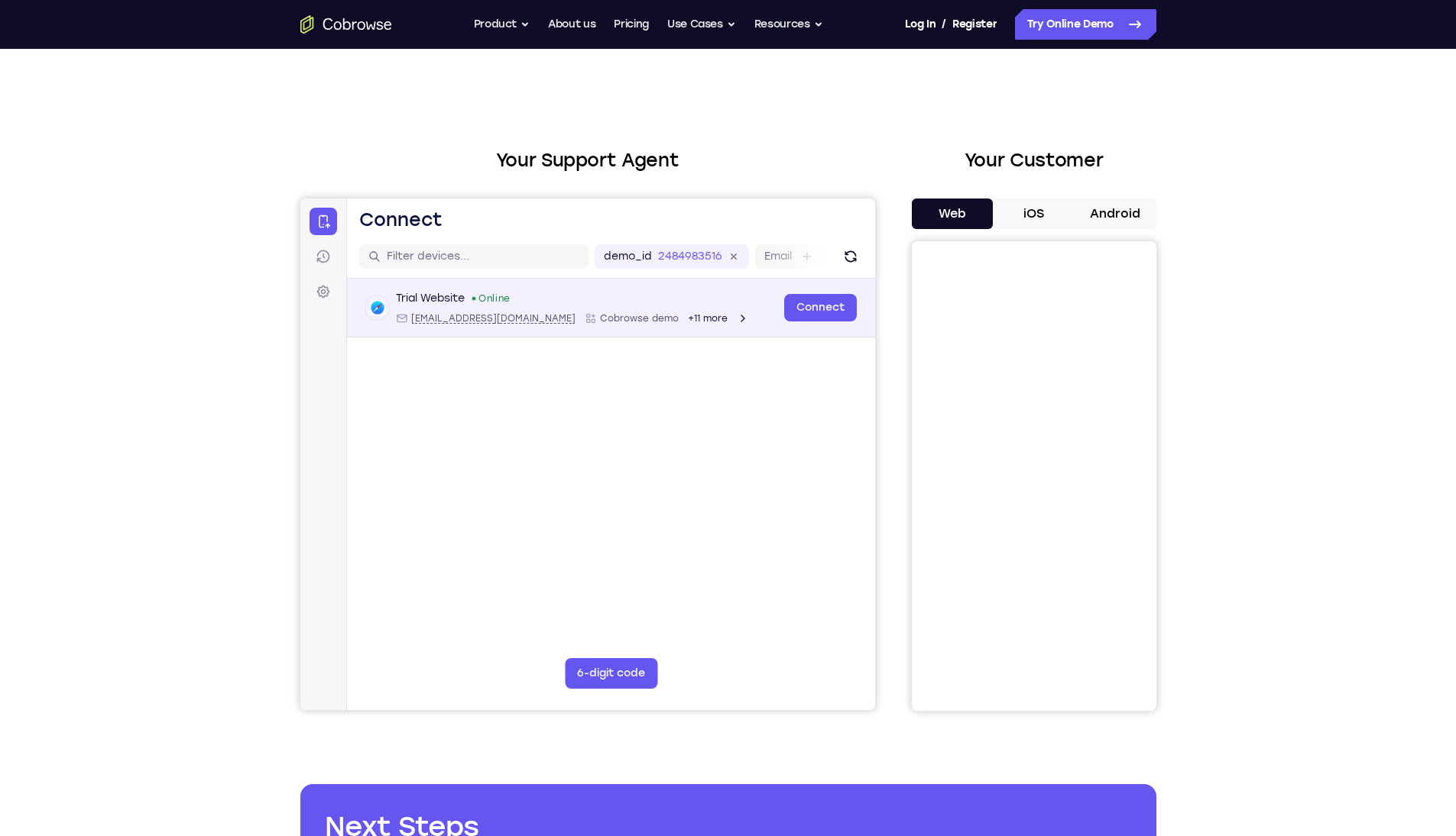
click at [633, 312] on div "Trial Website Online web@example.com Cobrowse demo +11 more" at bounding box center [572, 308] width 353 height 34
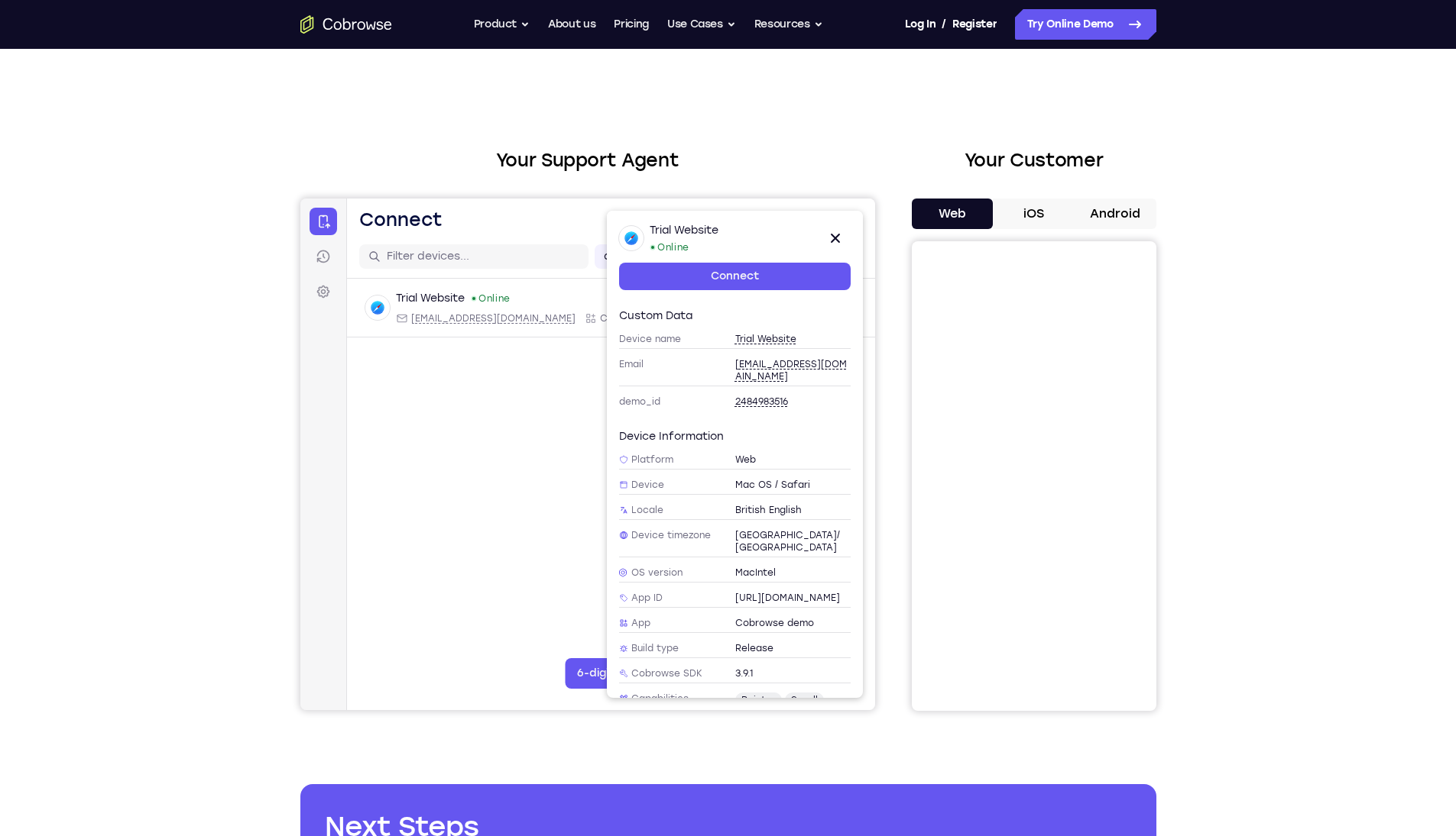
click at [535, 385] on div "Trial Website Online [EMAIL_ADDRESS][DOMAIN_NAME] Cobrowse demo +11 more [EMAIL…" at bounding box center [610, 345] width 528 height 132
click at [568, 363] on div "Trial Website Online [EMAIL_ADDRESS][DOMAIN_NAME] Cobrowse demo +11 more [EMAIL…" at bounding box center [610, 345] width 528 height 132
click at [839, 240] on icon at bounding box center [834, 238] width 18 height 18
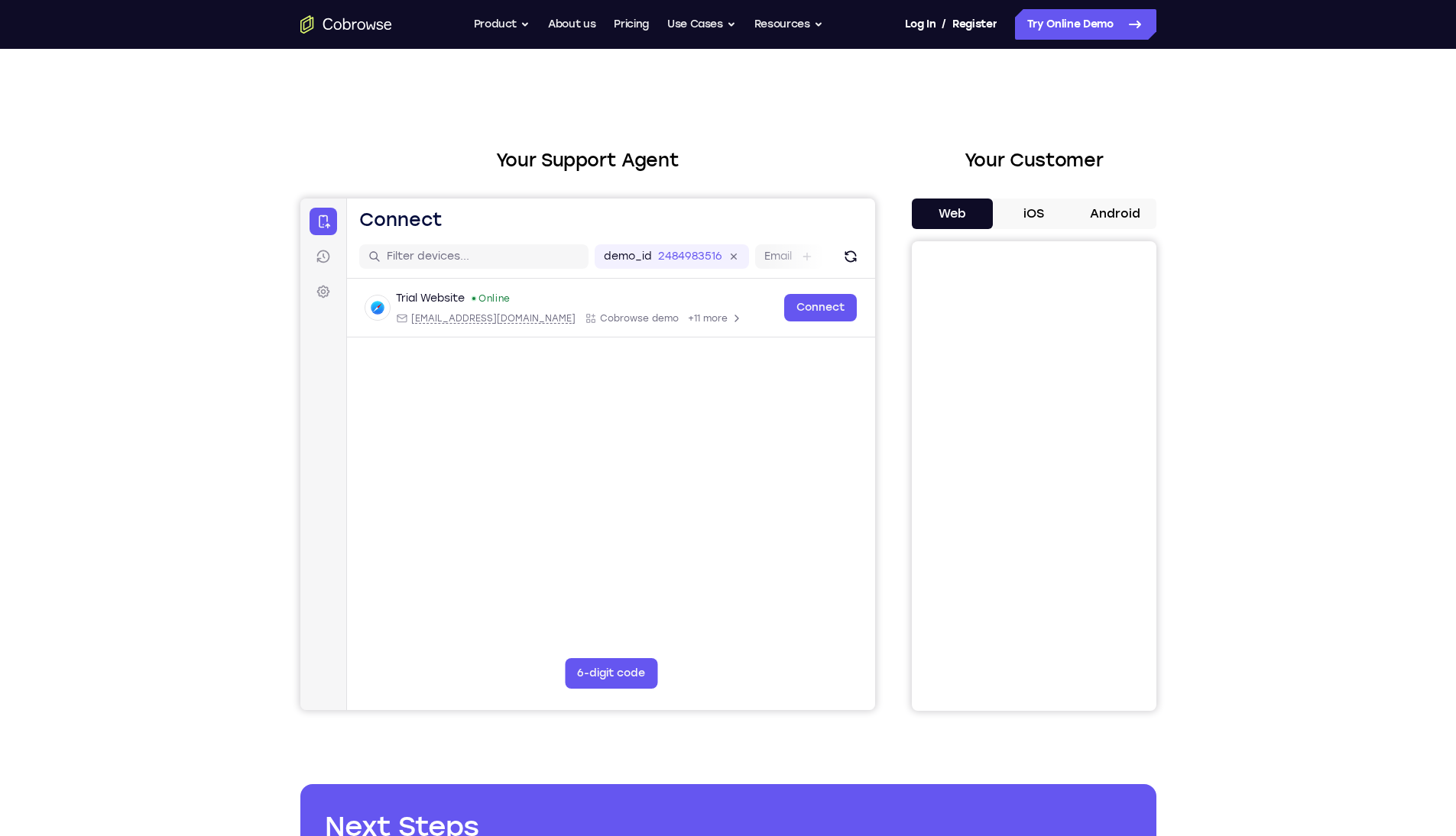
click at [1029, 212] on button "iOS" at bounding box center [1033, 214] width 82 height 31
click at [1083, 206] on button "Android" at bounding box center [1115, 214] width 82 height 31
click at [1029, 197] on div "Your Customer Web iOS Android" at bounding box center [1033, 429] width 245 height 565
click at [1022, 234] on div "Web iOS Android" at bounding box center [1033, 454] width 245 height 513
click at [1020, 209] on button "iOS" at bounding box center [1033, 214] width 82 height 31
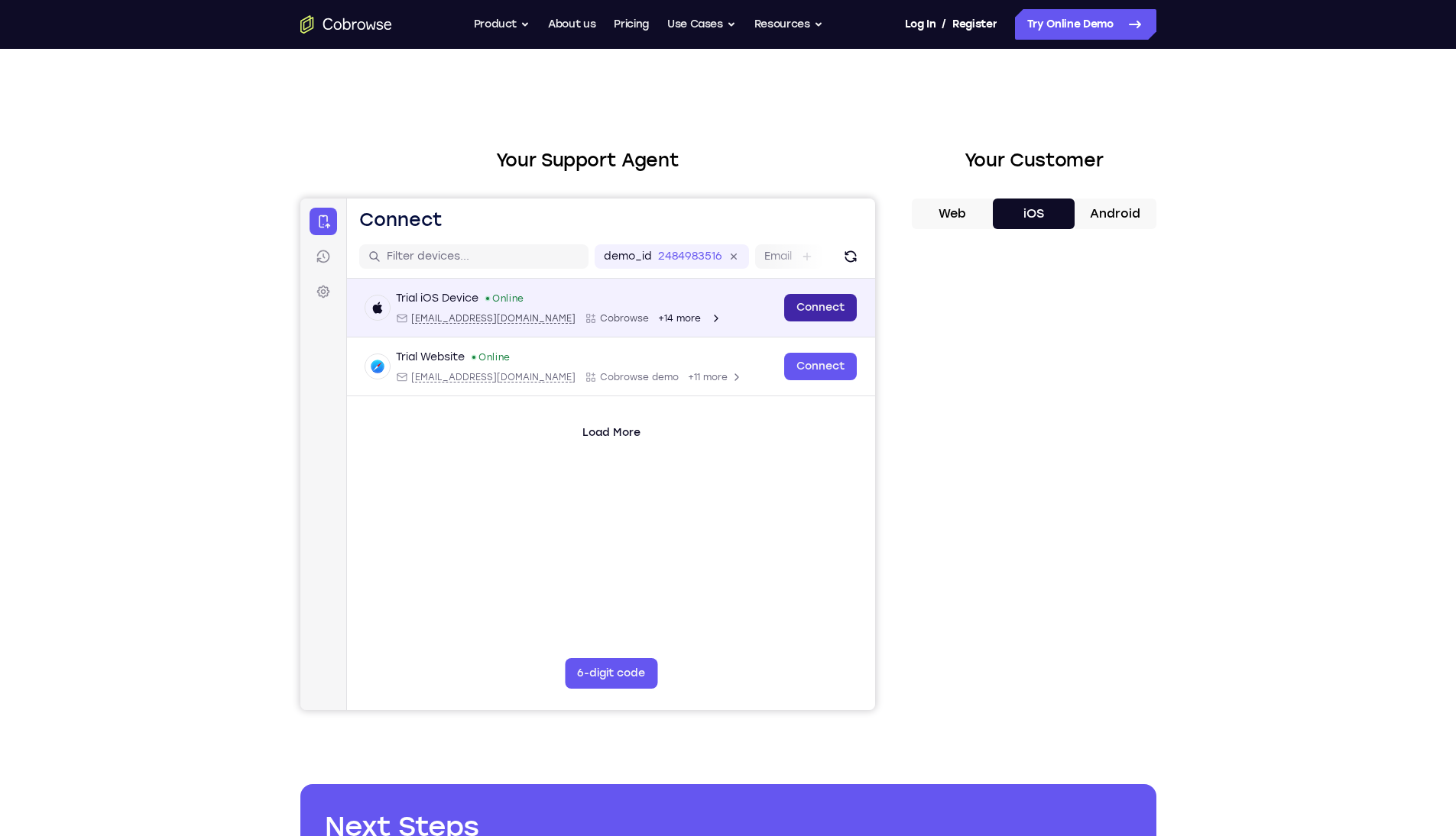
click at [813, 302] on link "Connect" at bounding box center [820, 308] width 73 height 28
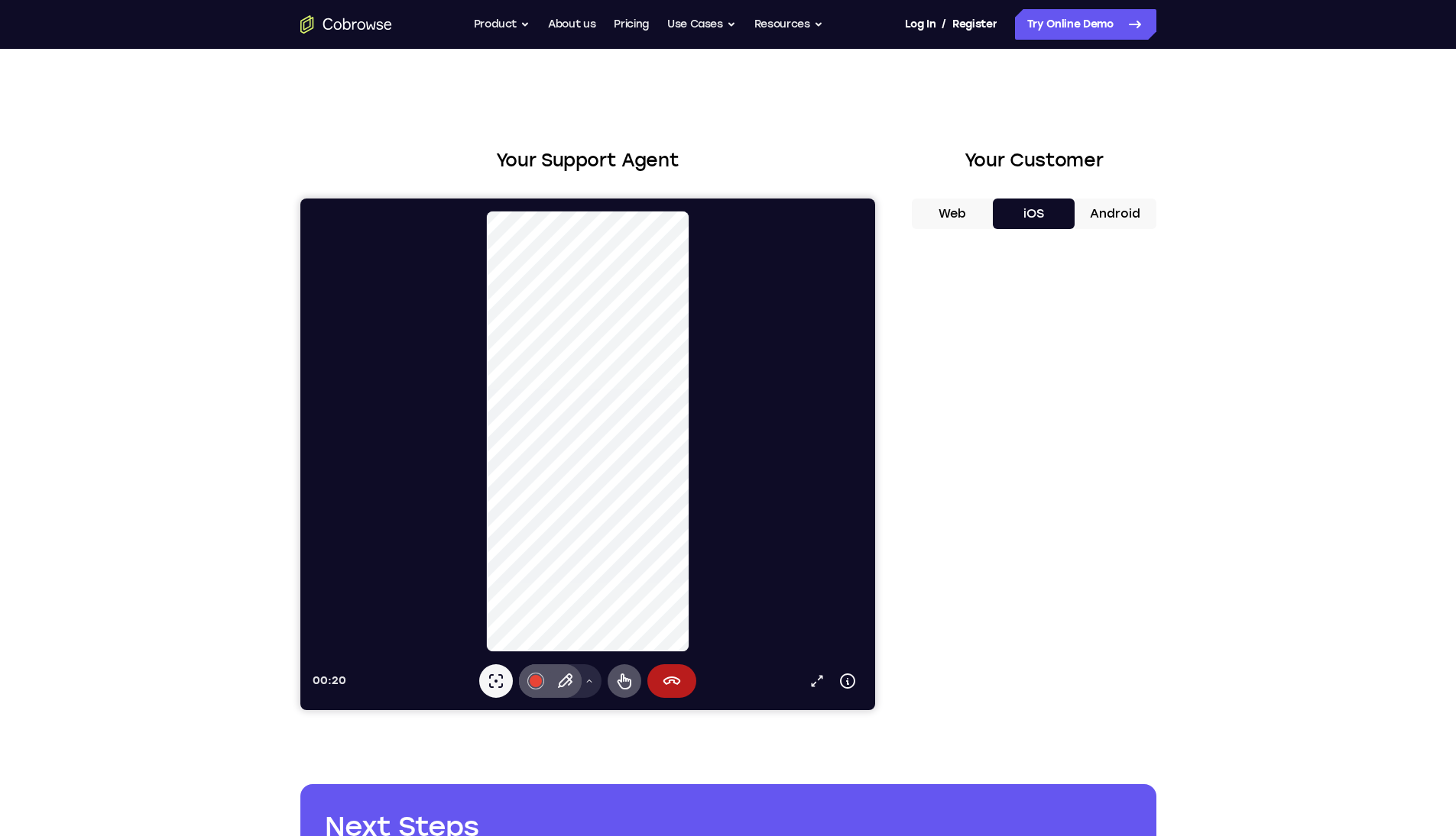
click at [952, 212] on button "Web" at bounding box center [951, 214] width 82 height 31
click at [687, 682] on button "End session" at bounding box center [670, 681] width 49 height 34
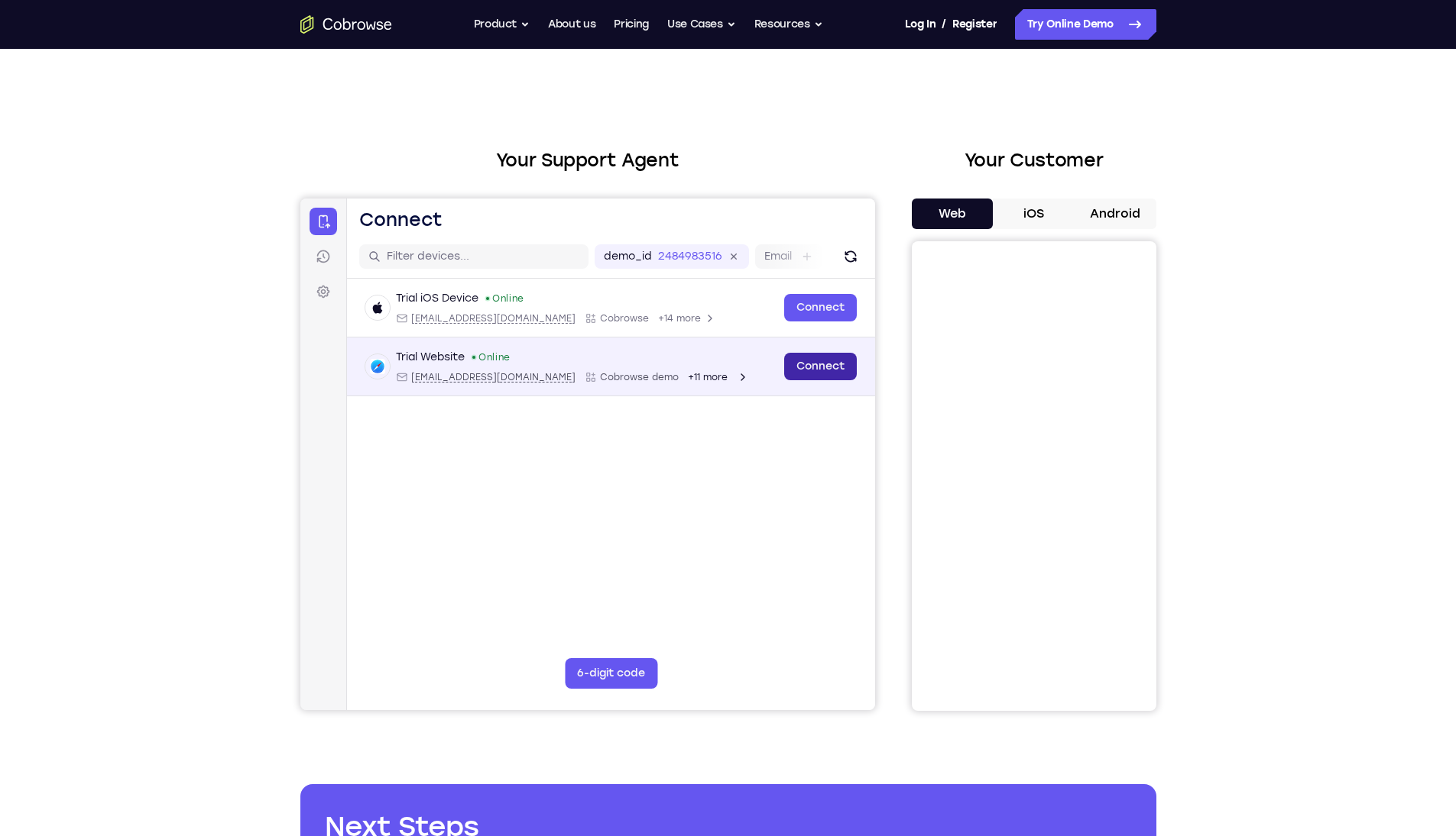
click at [807, 366] on link "Connect" at bounding box center [820, 366] width 73 height 28
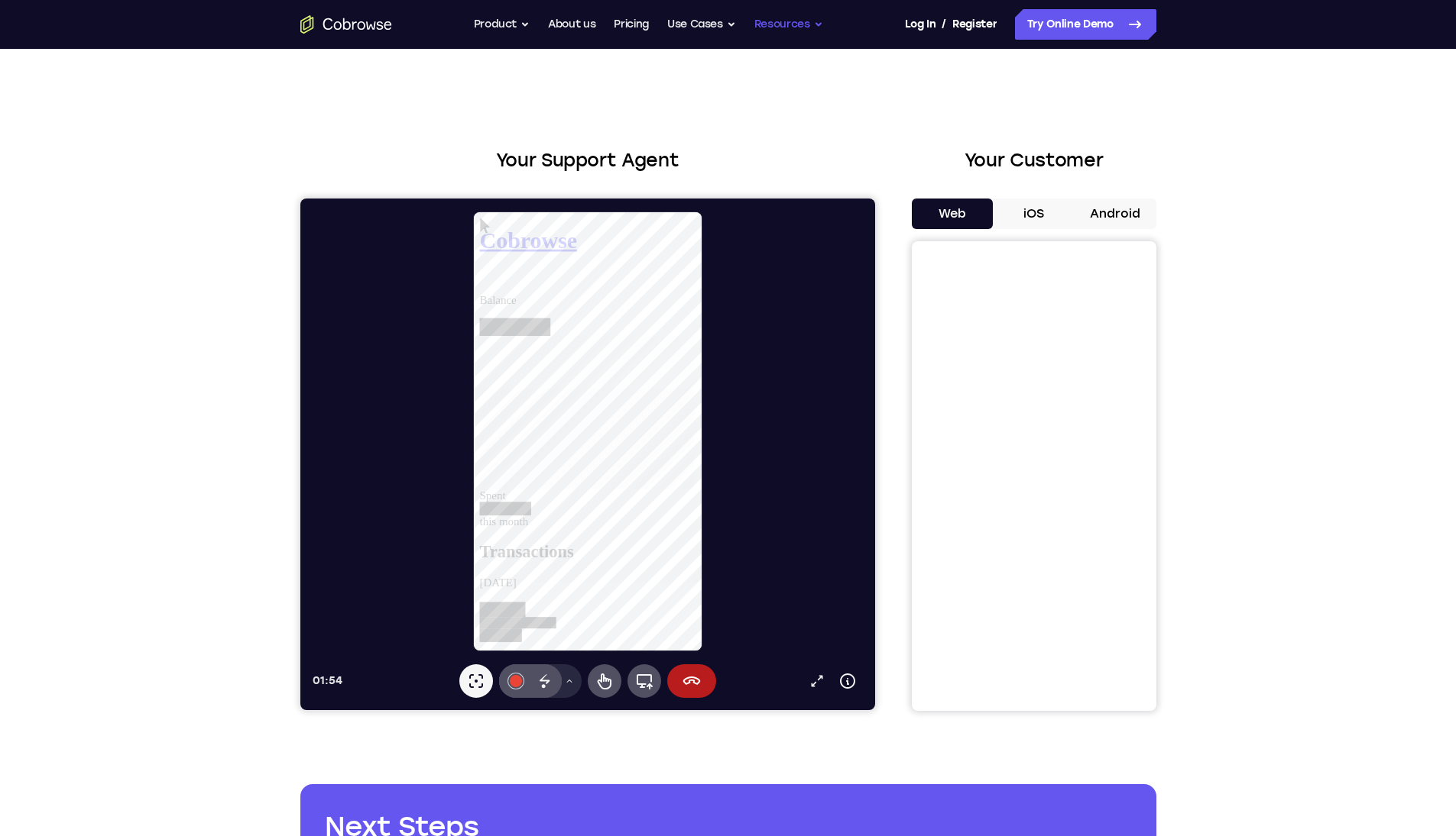
click at [778, 20] on button "Resources" at bounding box center [788, 25] width 69 height 31
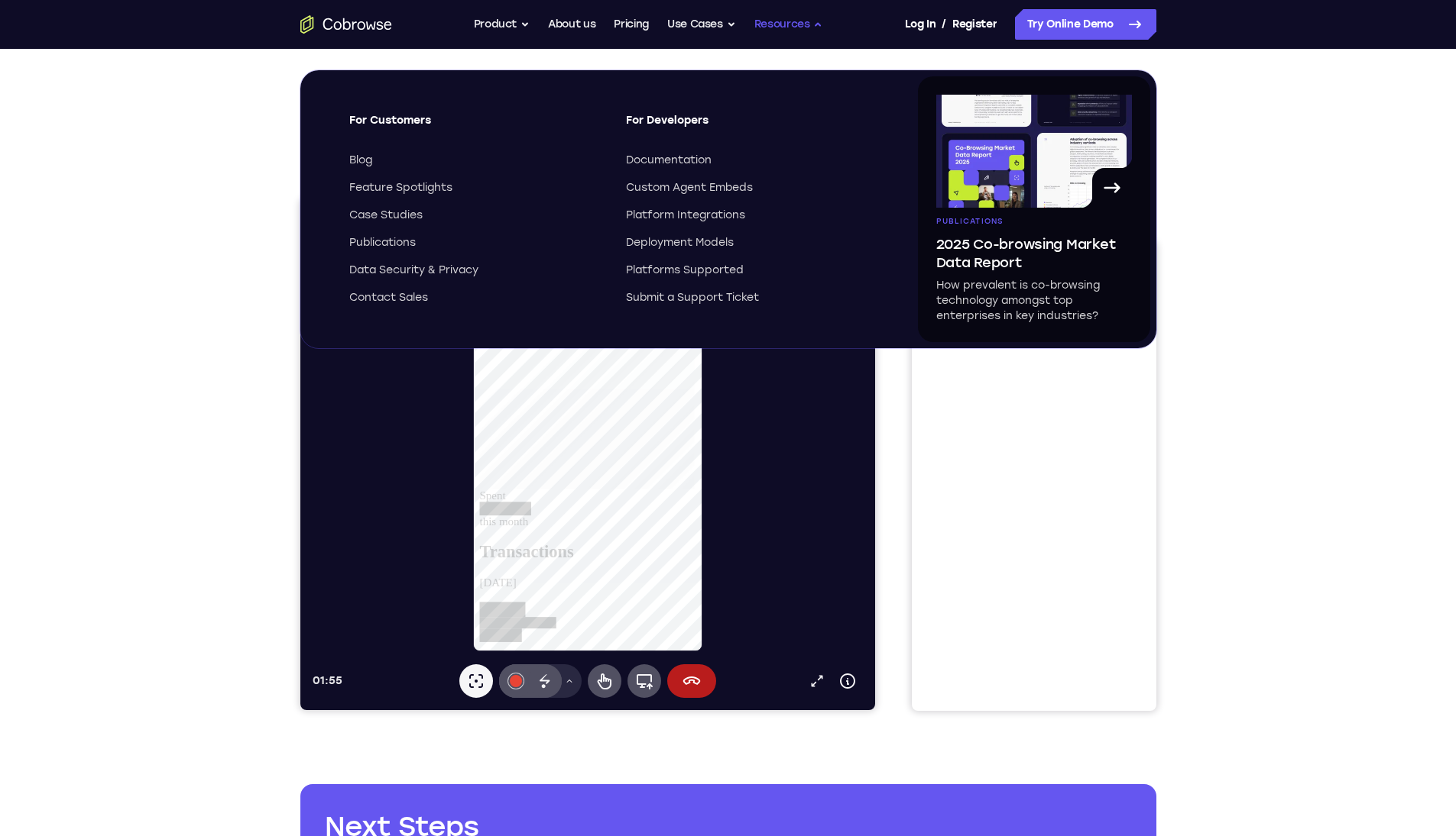
click at [778, 20] on button "Resources" at bounding box center [788, 25] width 69 height 31
